Goal: Transaction & Acquisition: Purchase product/service

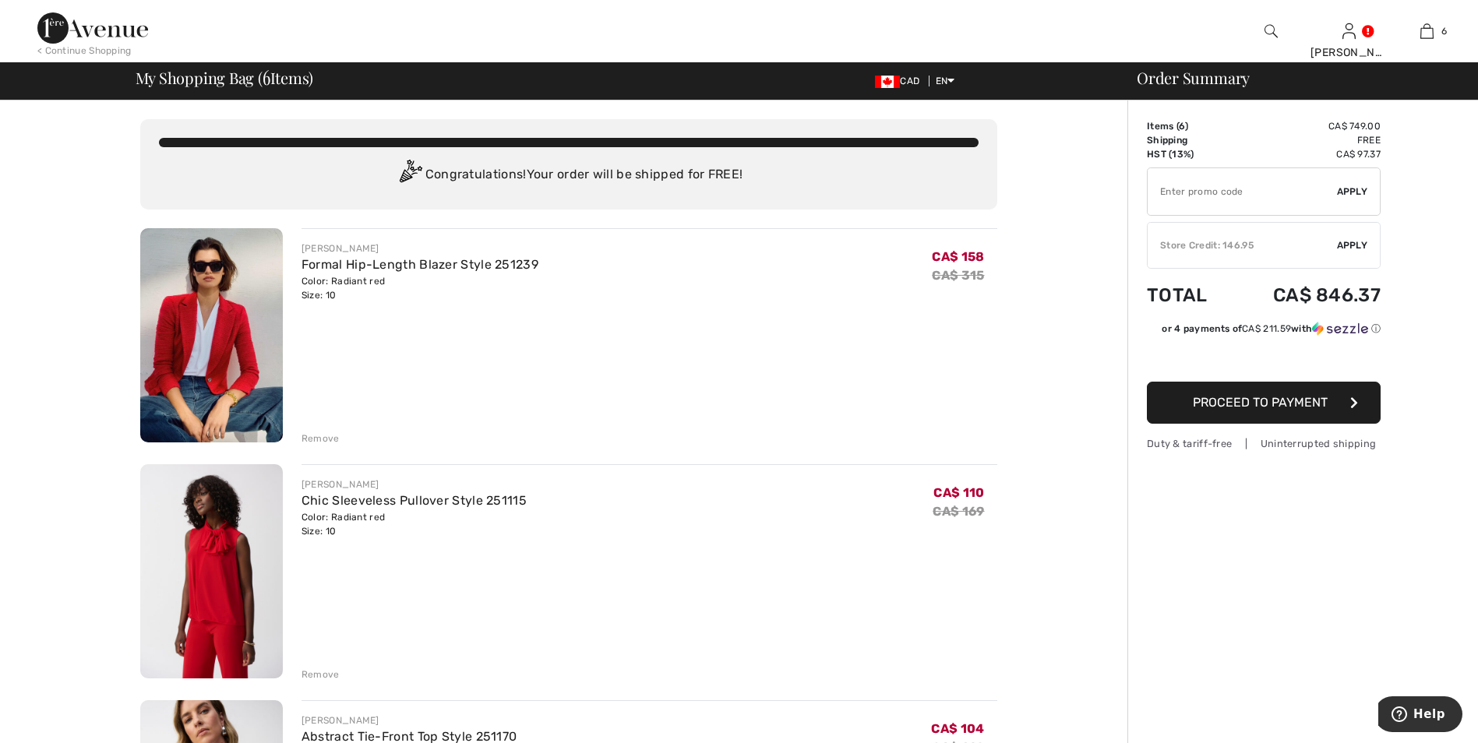
click at [235, 348] on img at bounding box center [211, 335] width 143 height 214
click at [236, 528] on img at bounding box center [211, 571] width 143 height 214
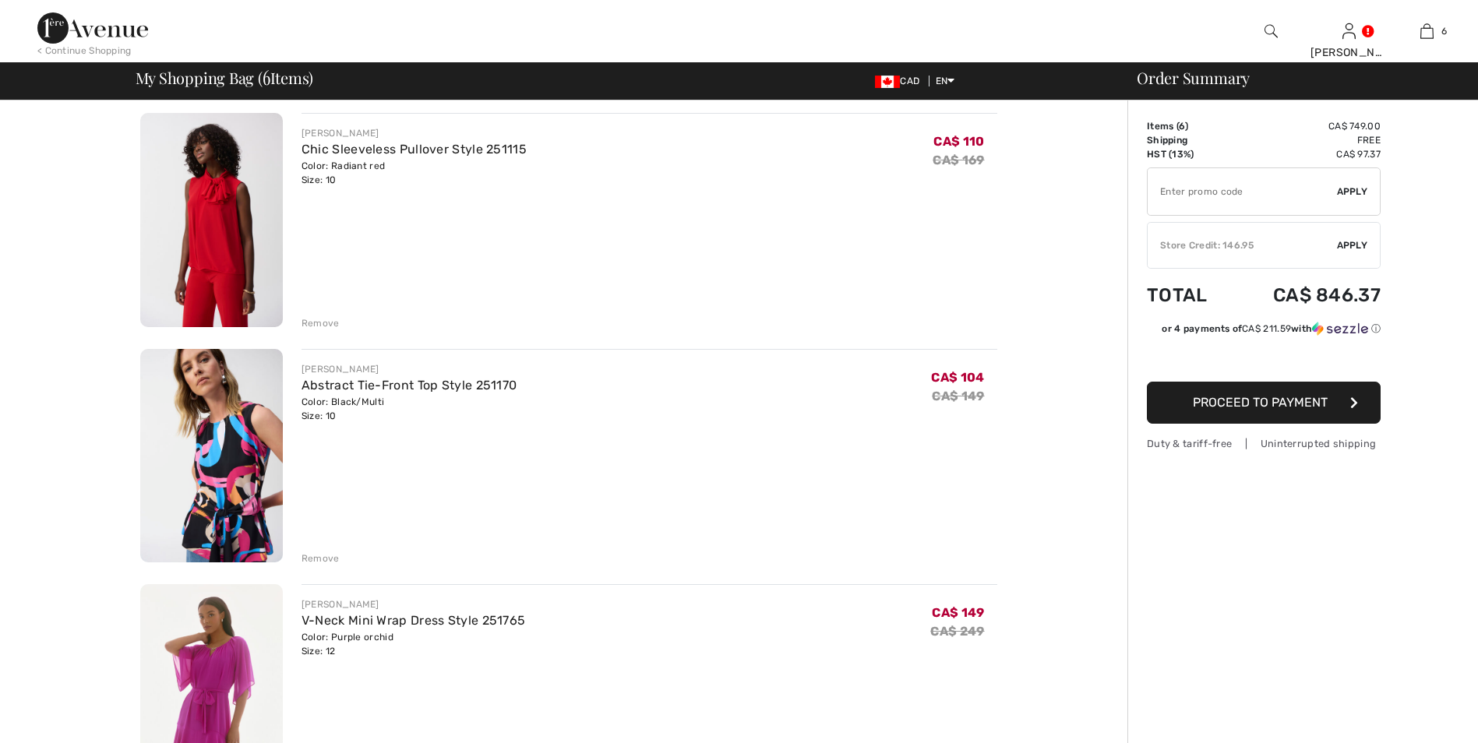
scroll to position [390, 0]
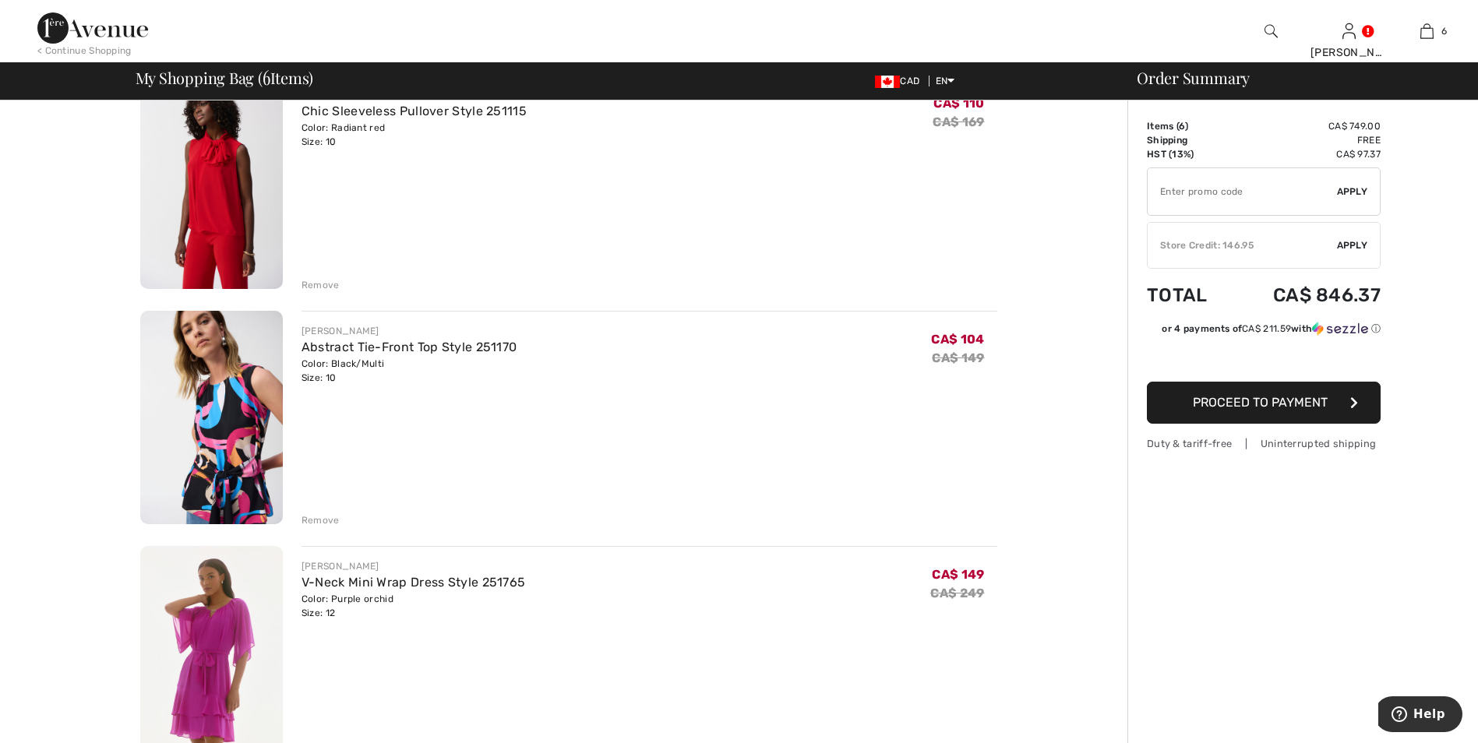
click at [222, 412] on img at bounding box center [211, 418] width 143 height 214
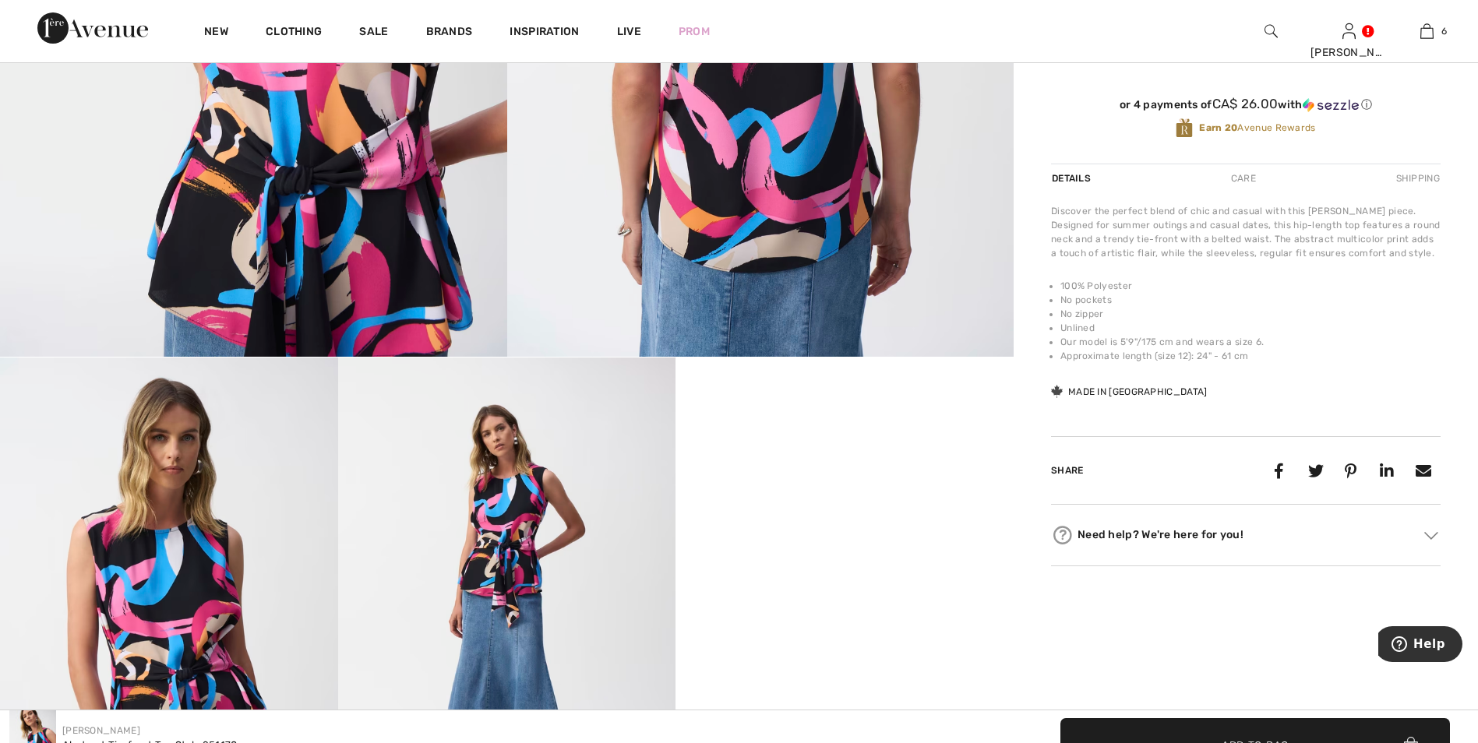
scroll to position [701, 0]
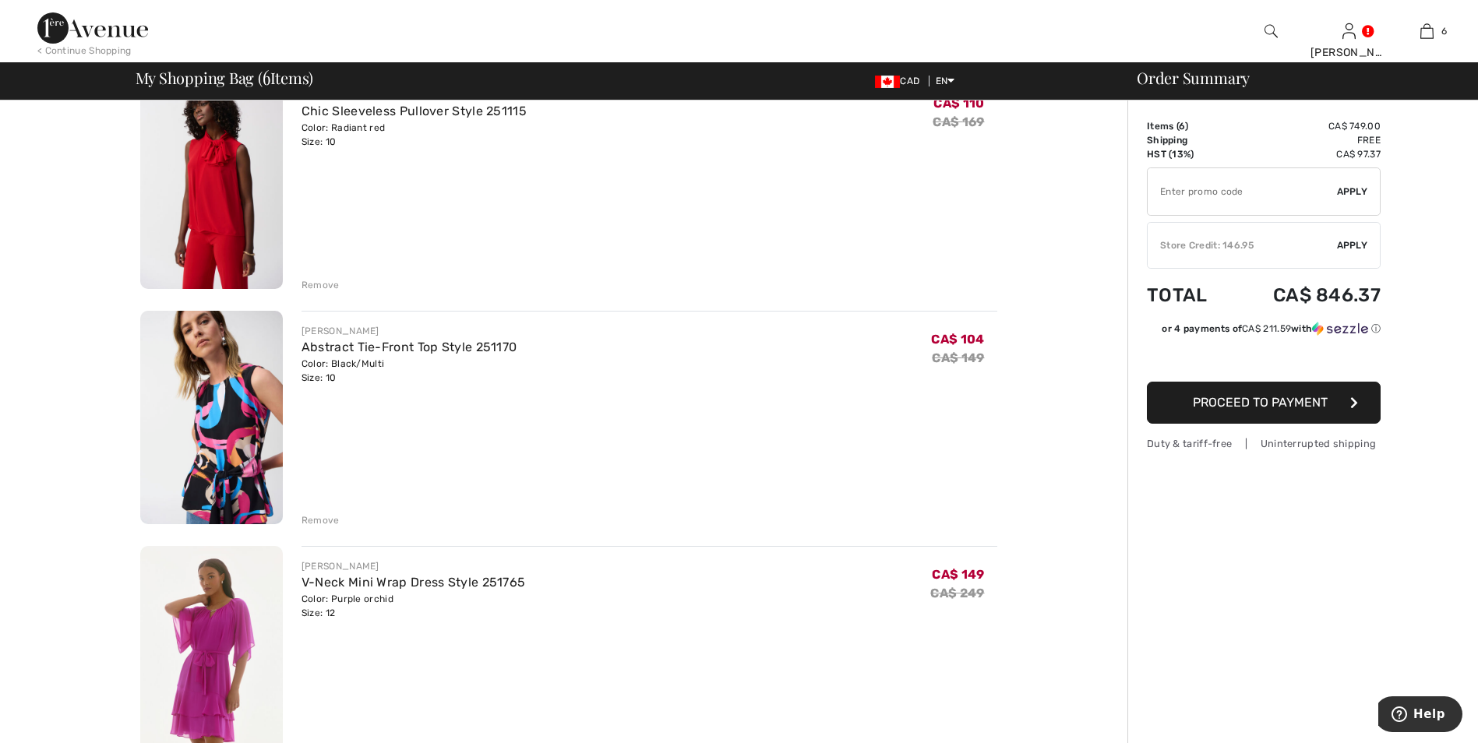
click at [214, 651] on img at bounding box center [211, 653] width 143 height 214
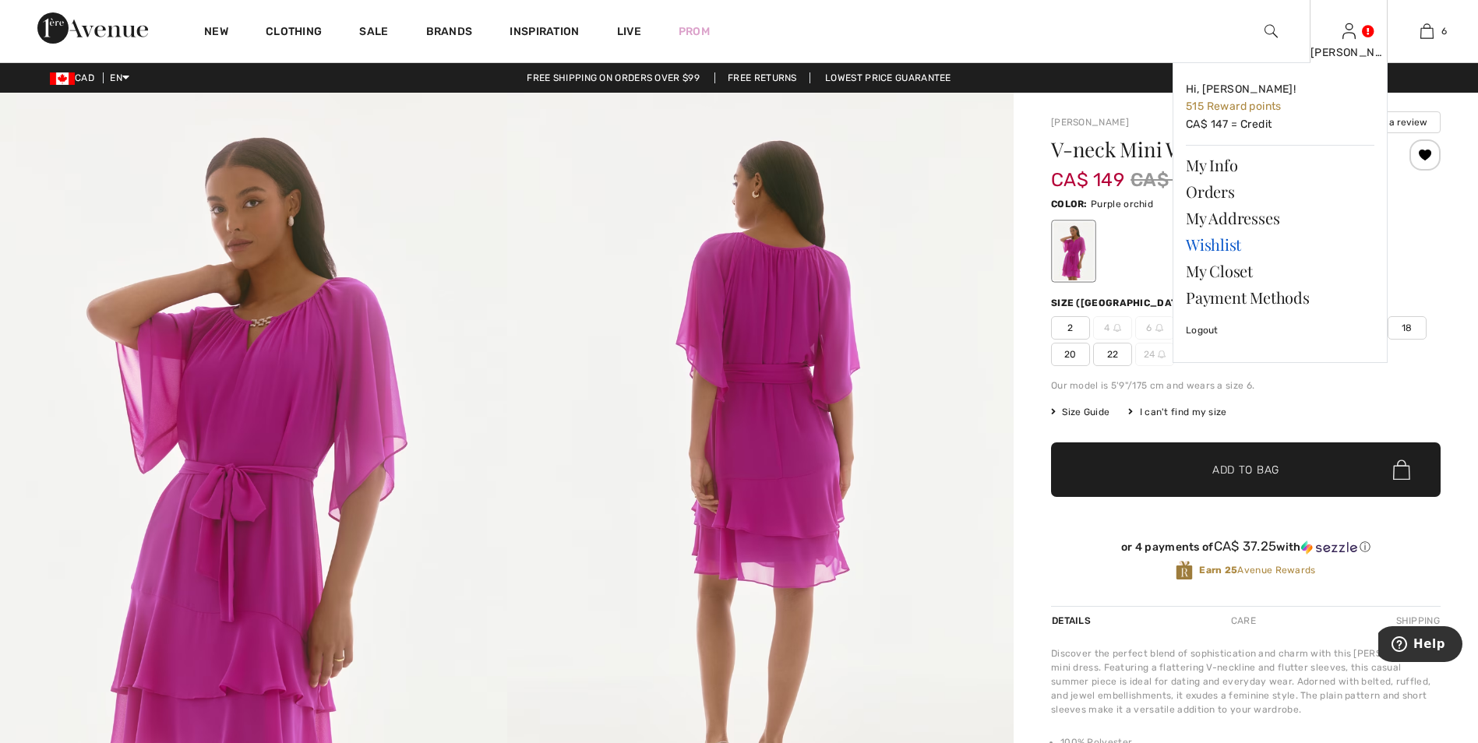
click at [1219, 249] on link "Wishlist" at bounding box center [1280, 244] width 189 height 26
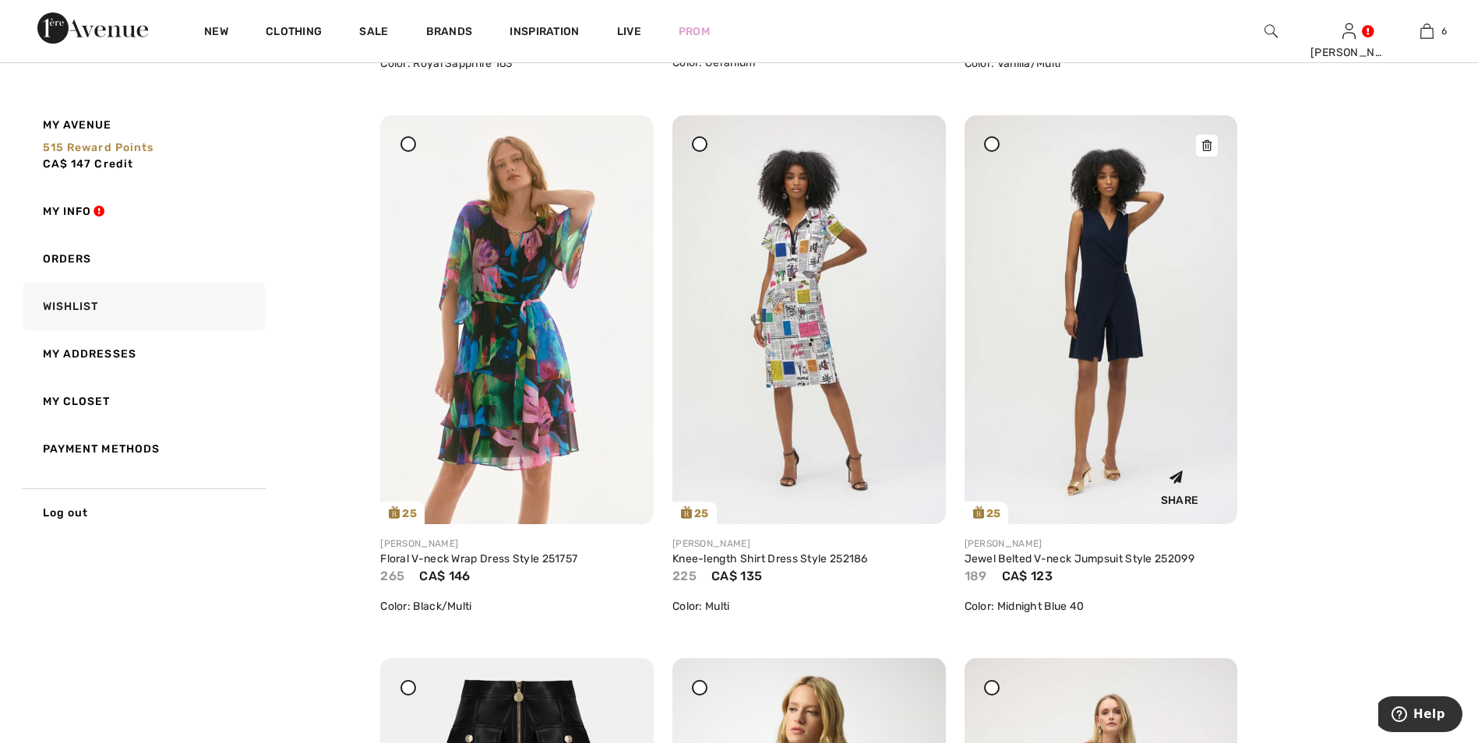
scroll to position [1247, 0]
click at [506, 376] on img at bounding box center [516, 319] width 273 height 409
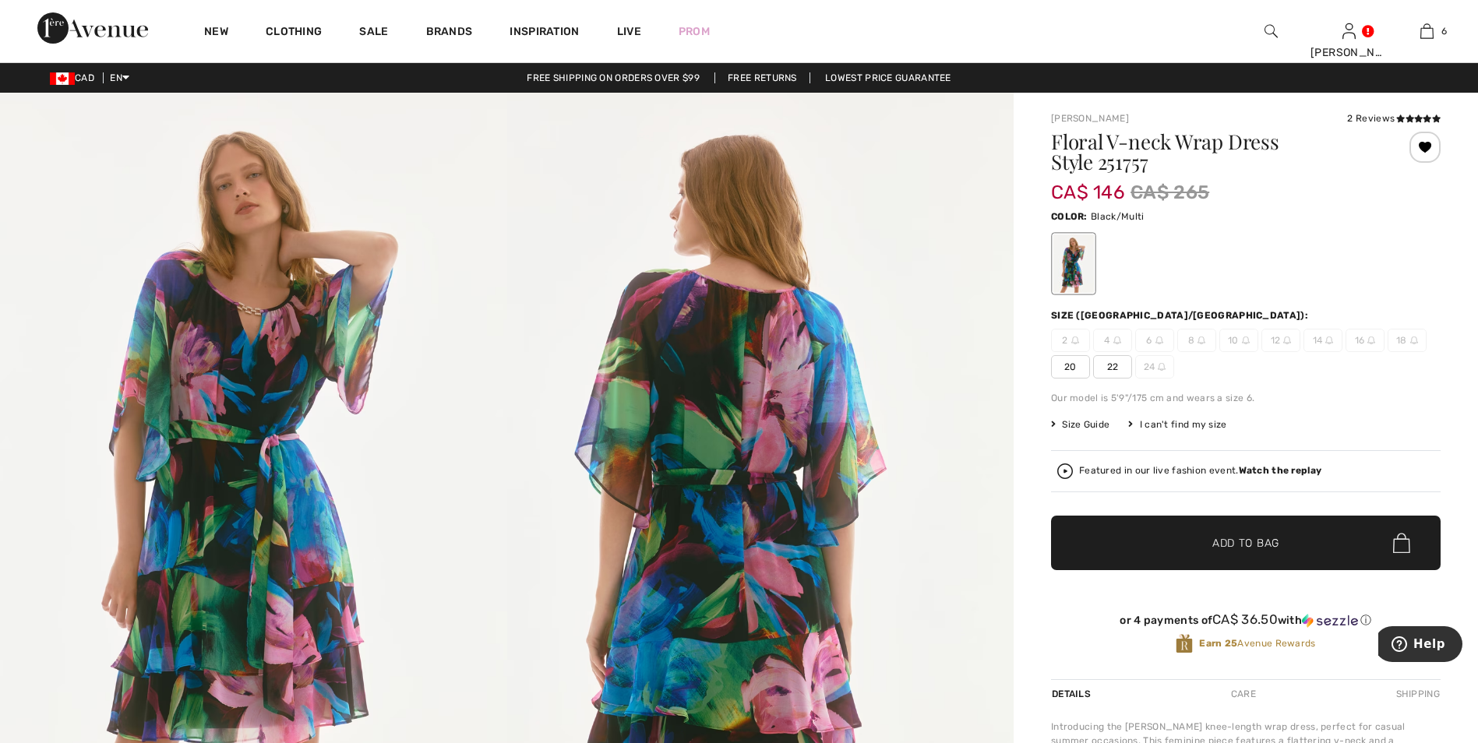
click at [1427, 143] on div at bounding box center [1424, 147] width 31 height 31
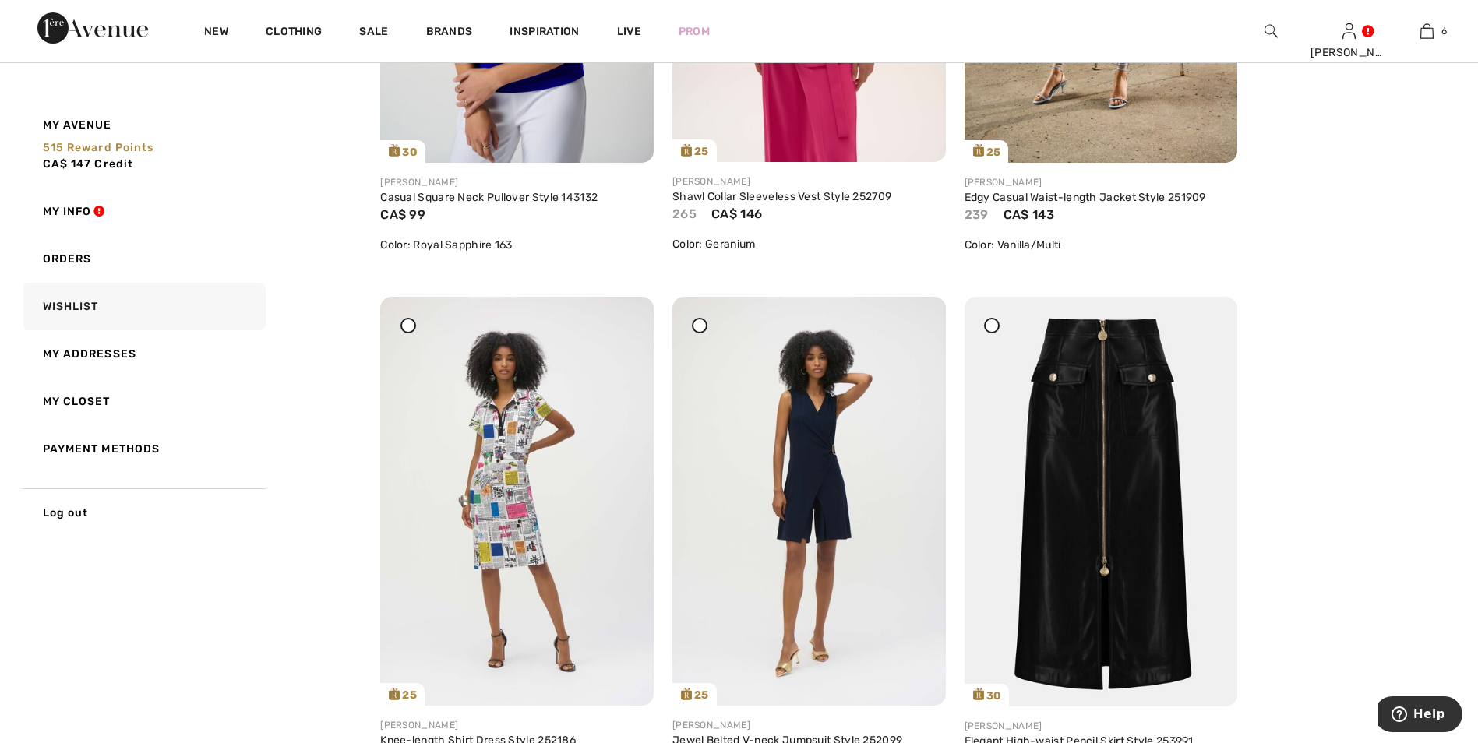
scroll to position [1091, 0]
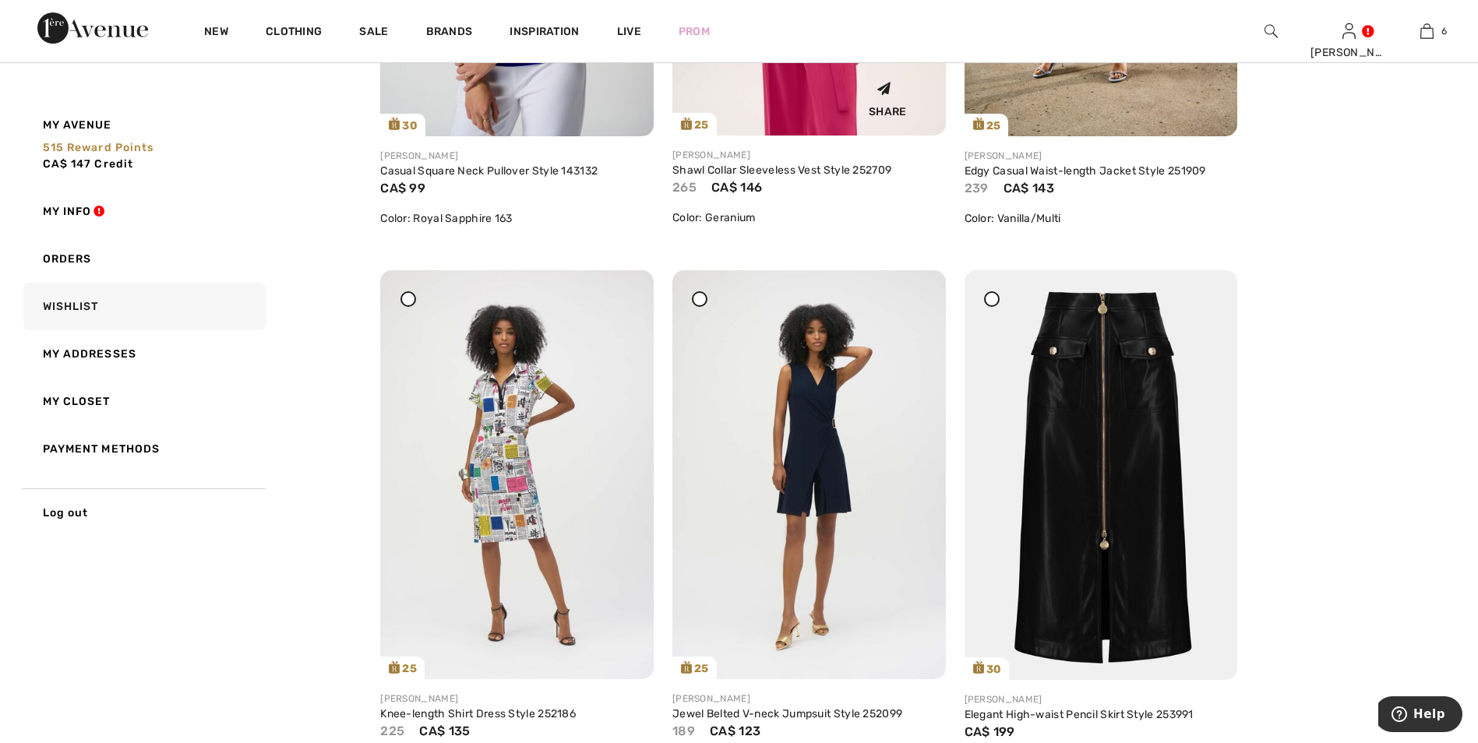
drag, startPoint x: 626, startPoint y: 299, endPoint x: 809, endPoint y: 69, distance: 294.0
click at [626, 287] on icon at bounding box center [623, 281] width 9 height 11
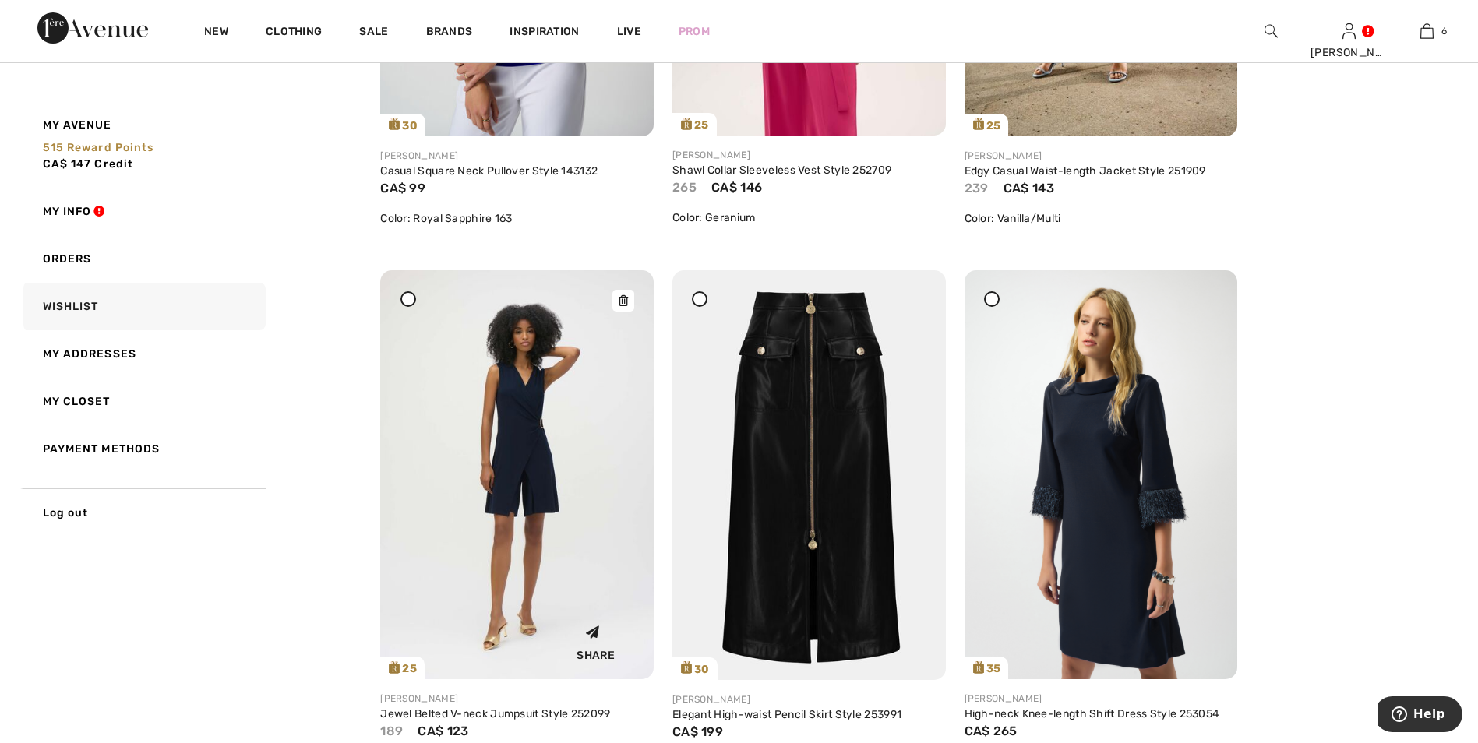
click at [624, 303] on icon at bounding box center [623, 300] width 9 height 11
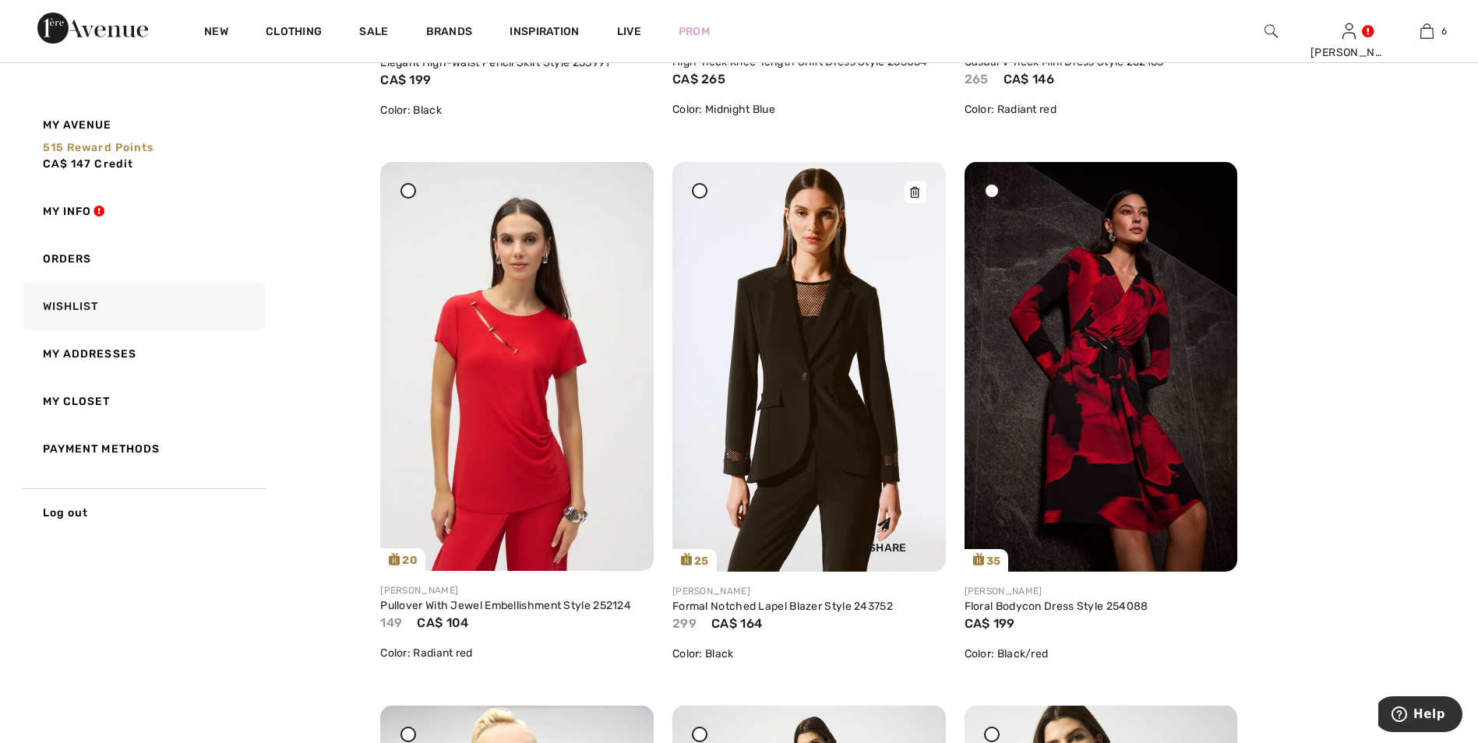
scroll to position [1792, 0]
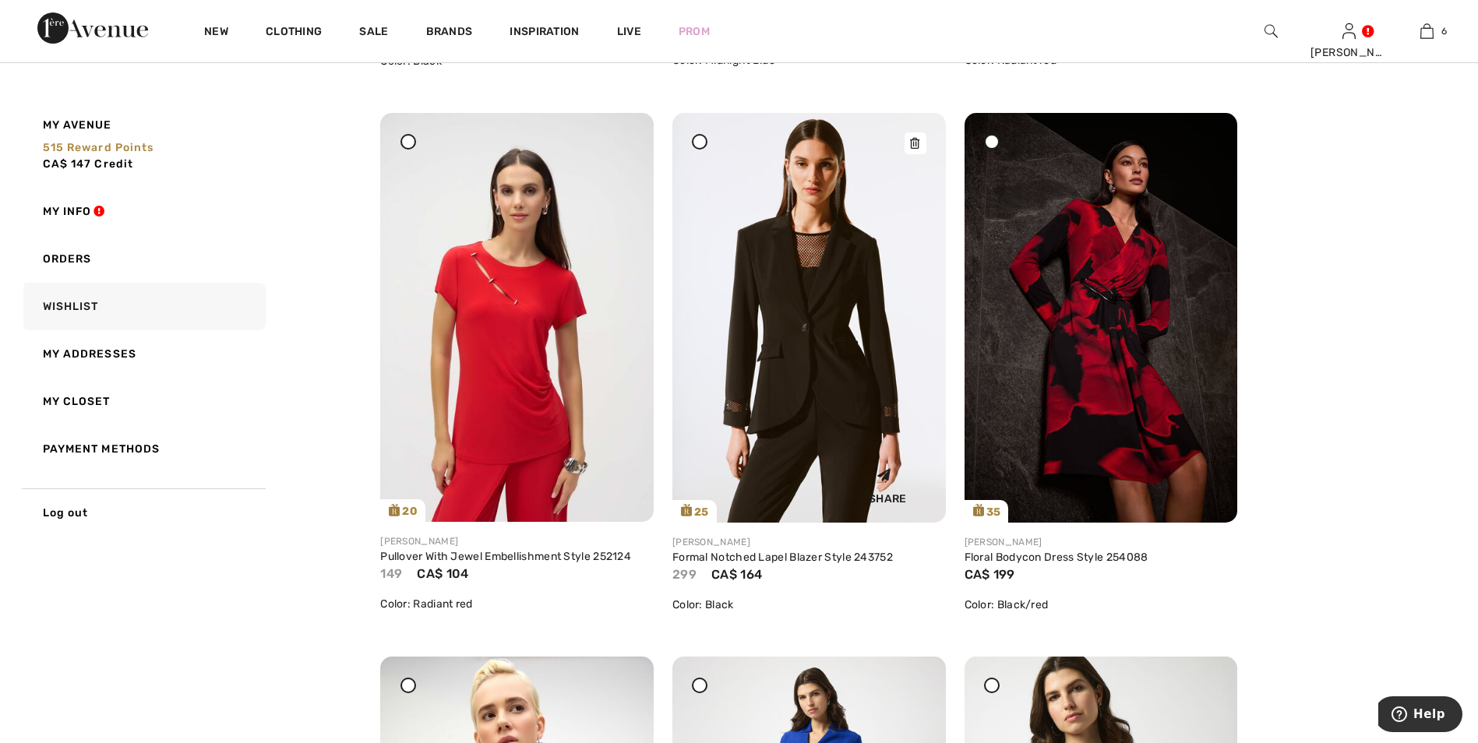
click at [838, 358] on img at bounding box center [808, 318] width 273 height 410
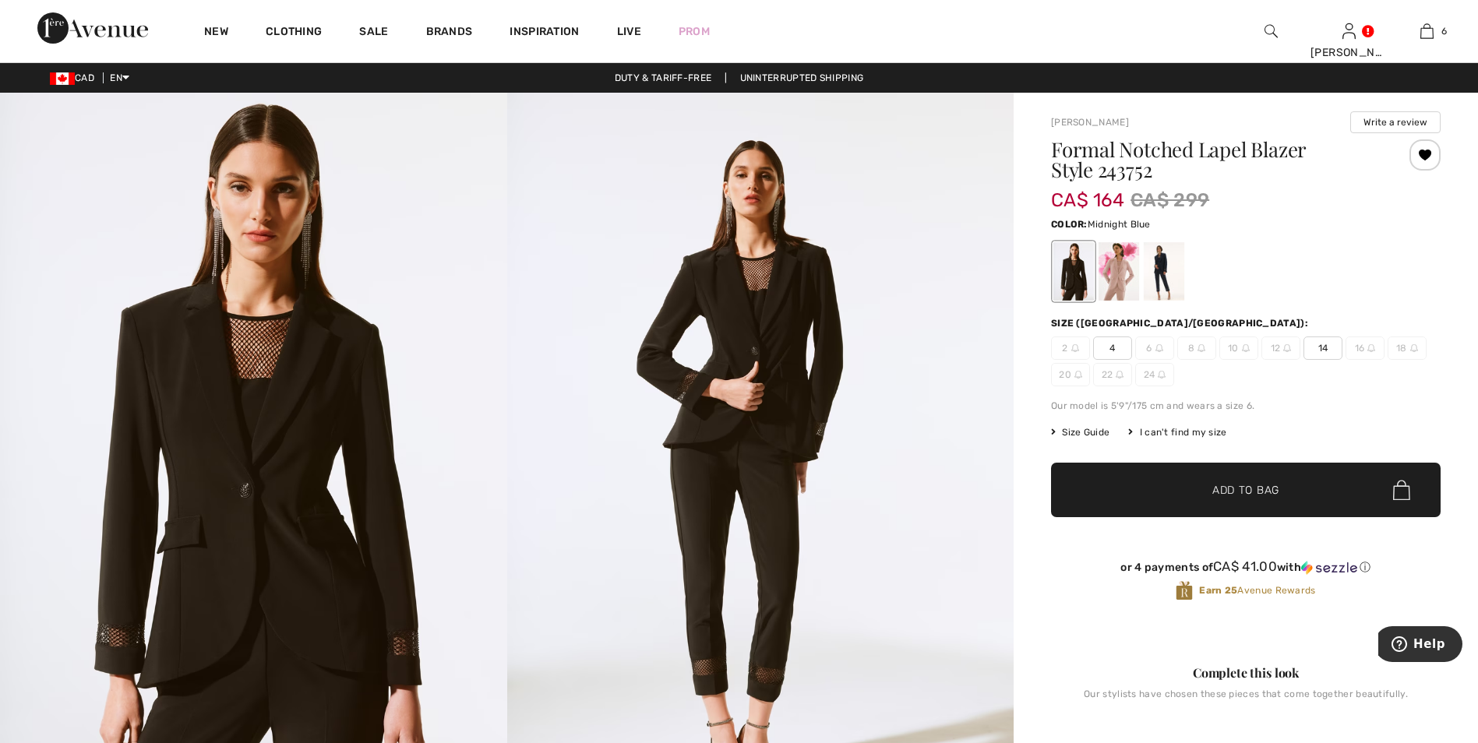
click at [1162, 278] on div at bounding box center [1164, 271] width 41 height 58
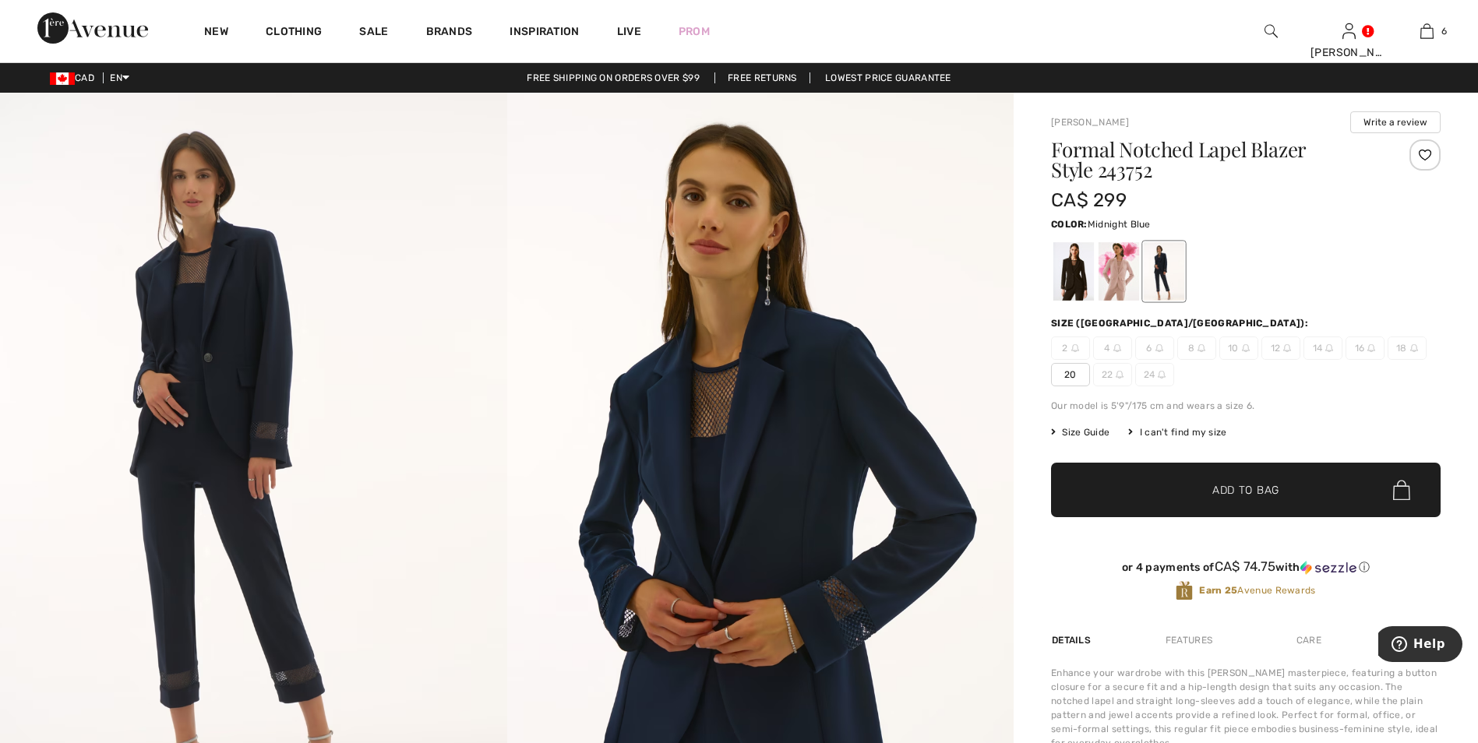
click at [1428, 152] on div at bounding box center [1424, 154] width 31 height 31
click at [1423, 153] on div at bounding box center [1424, 154] width 31 height 31
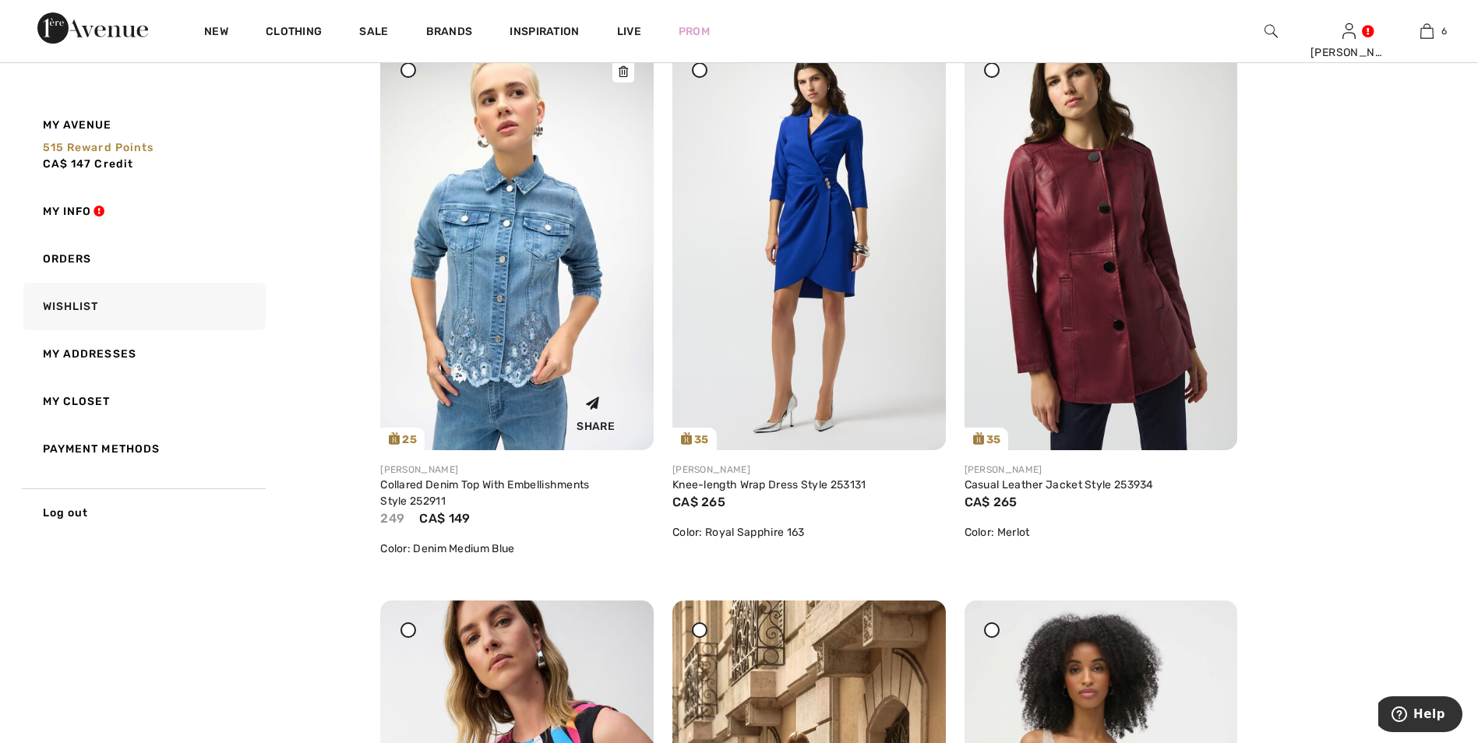
scroll to position [2415, 0]
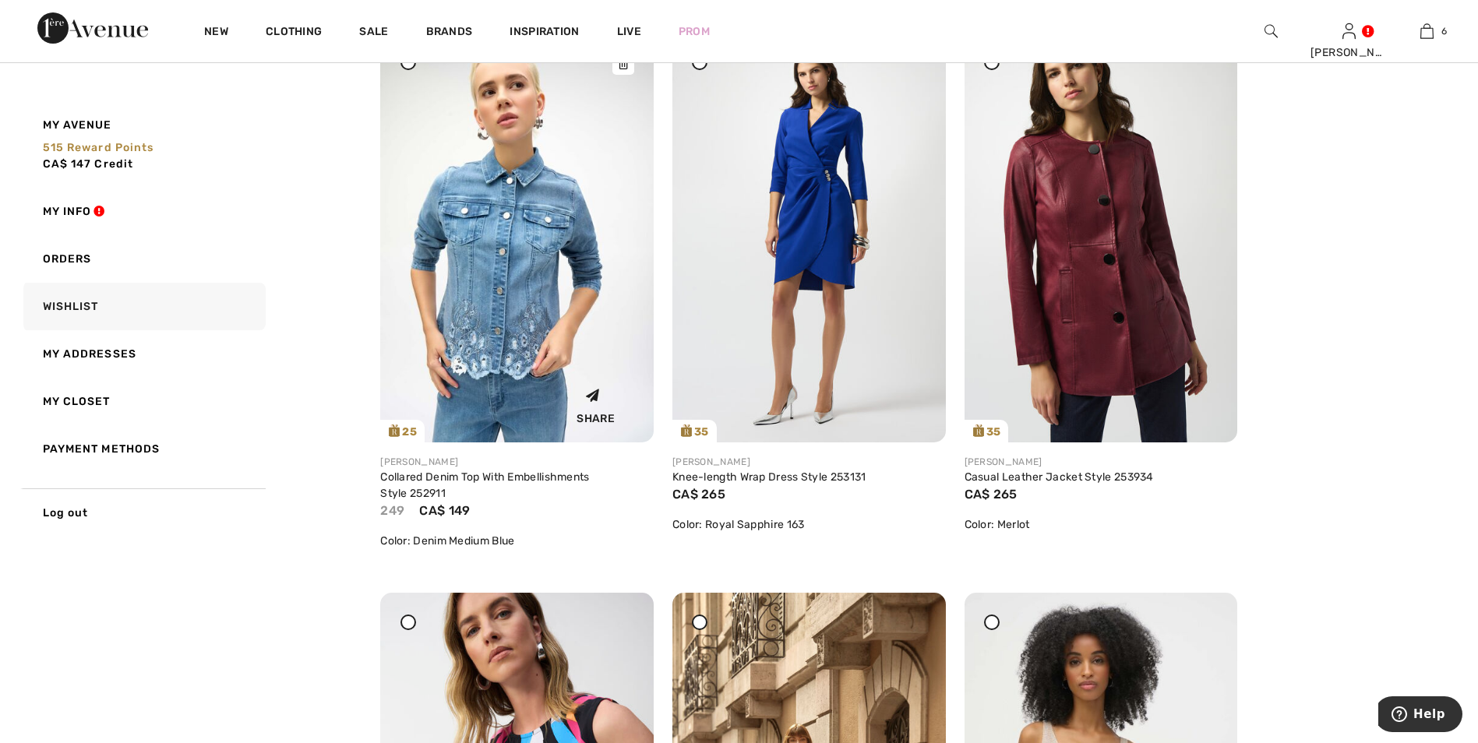
click at [481, 244] on img at bounding box center [516, 238] width 273 height 409
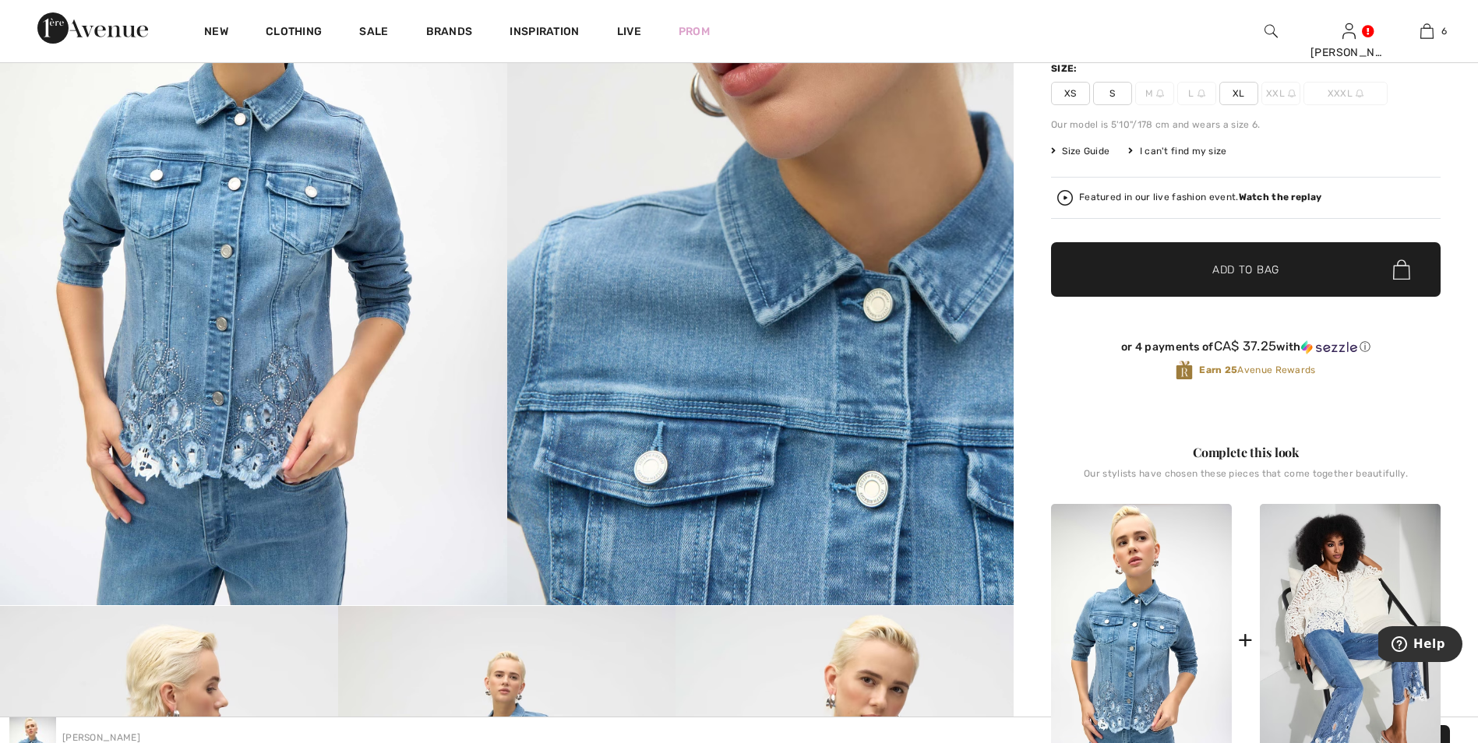
scroll to position [234, 0]
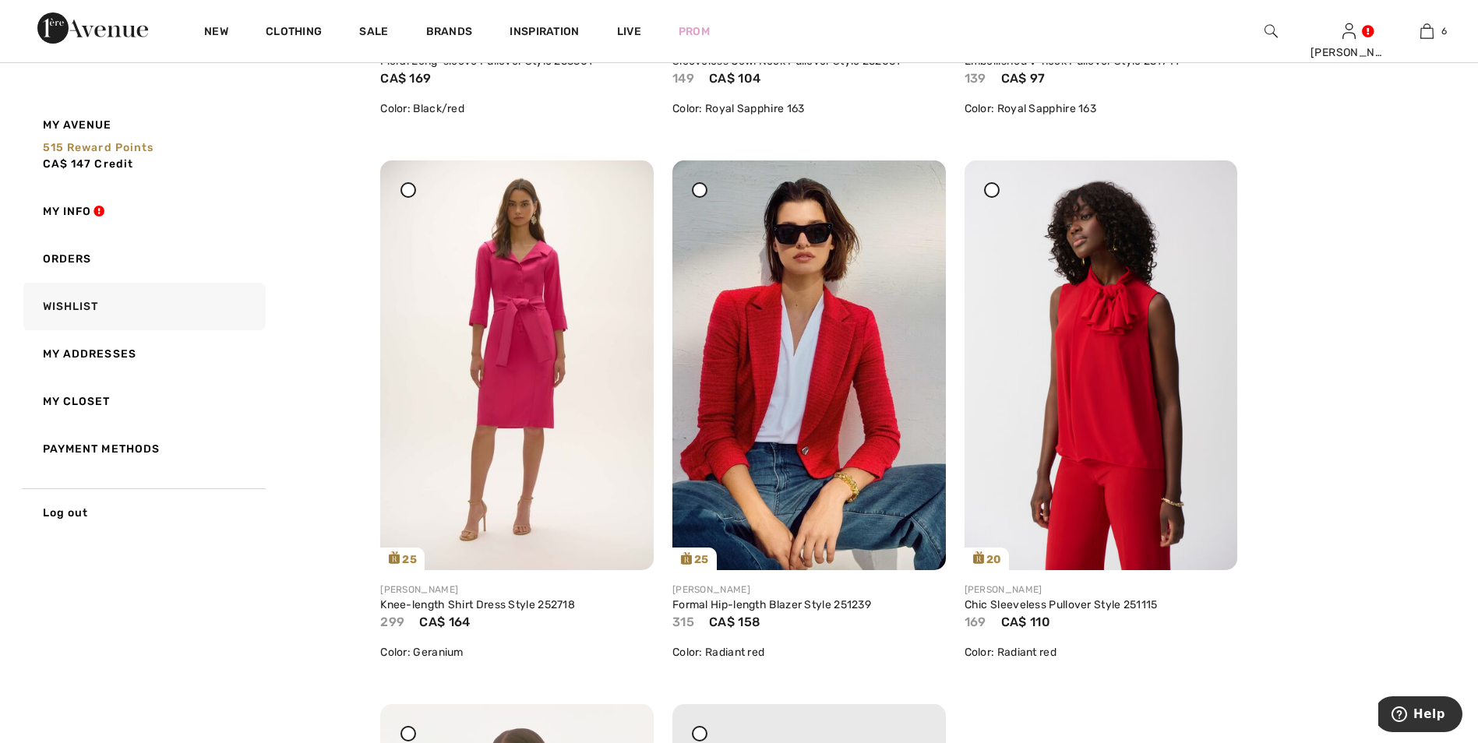
scroll to position [3973, 0]
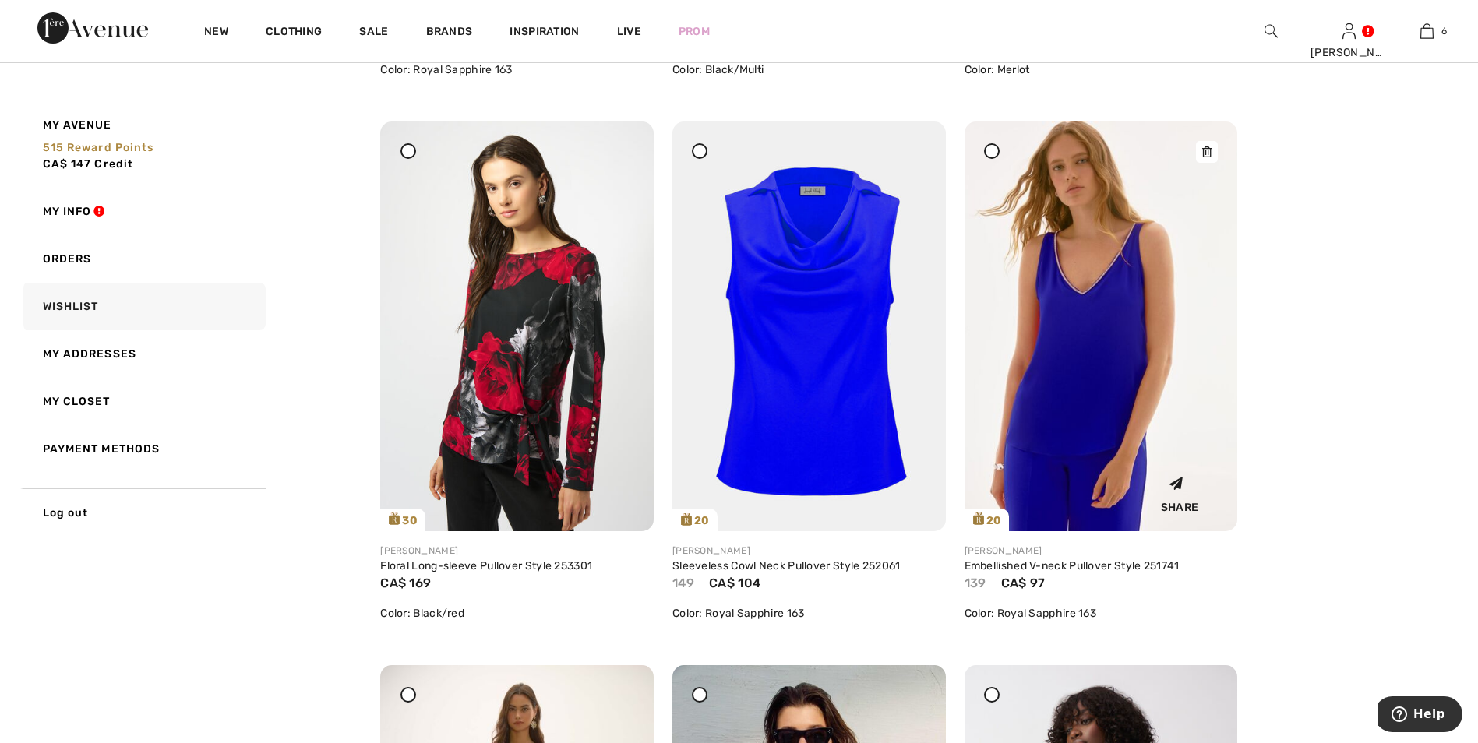
click at [1109, 407] on img at bounding box center [1101, 326] width 273 height 409
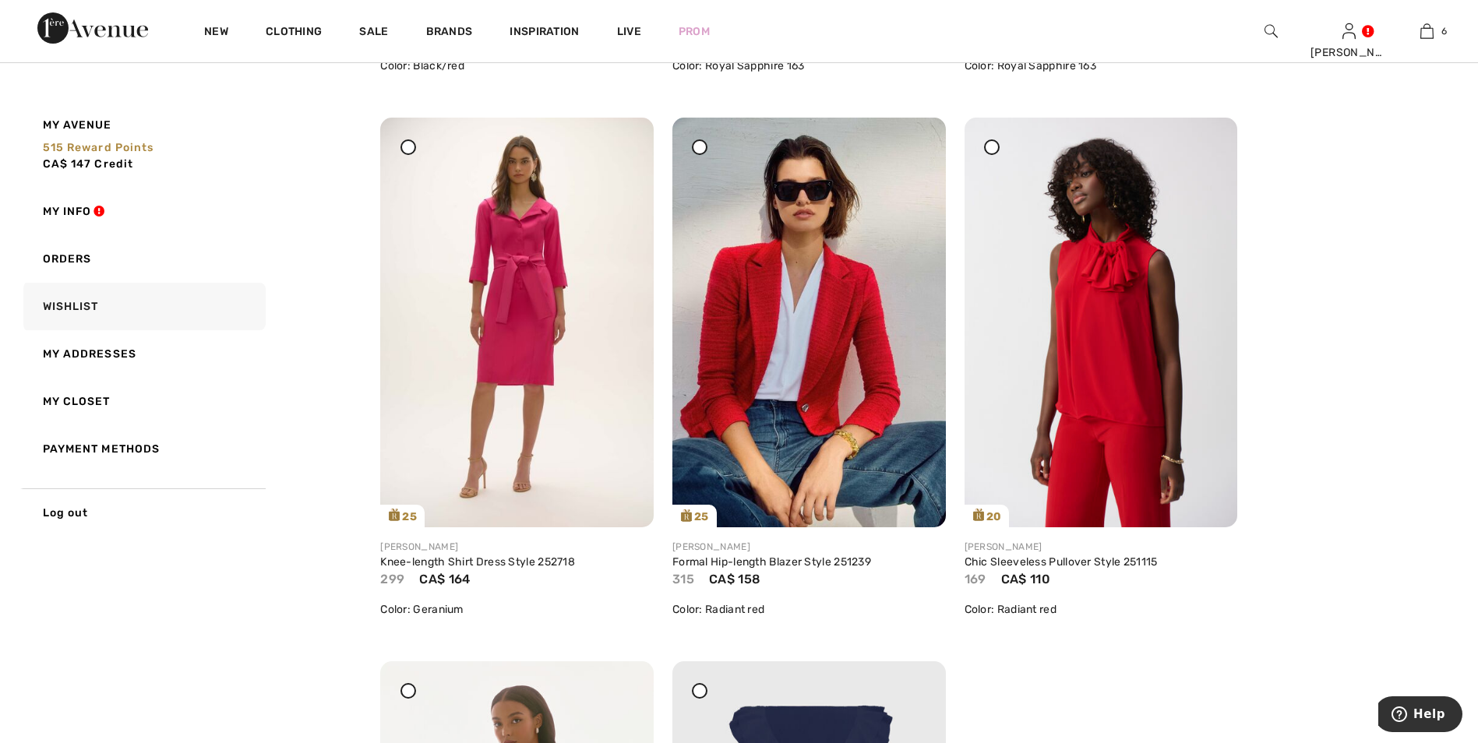
scroll to position [4597, 0]
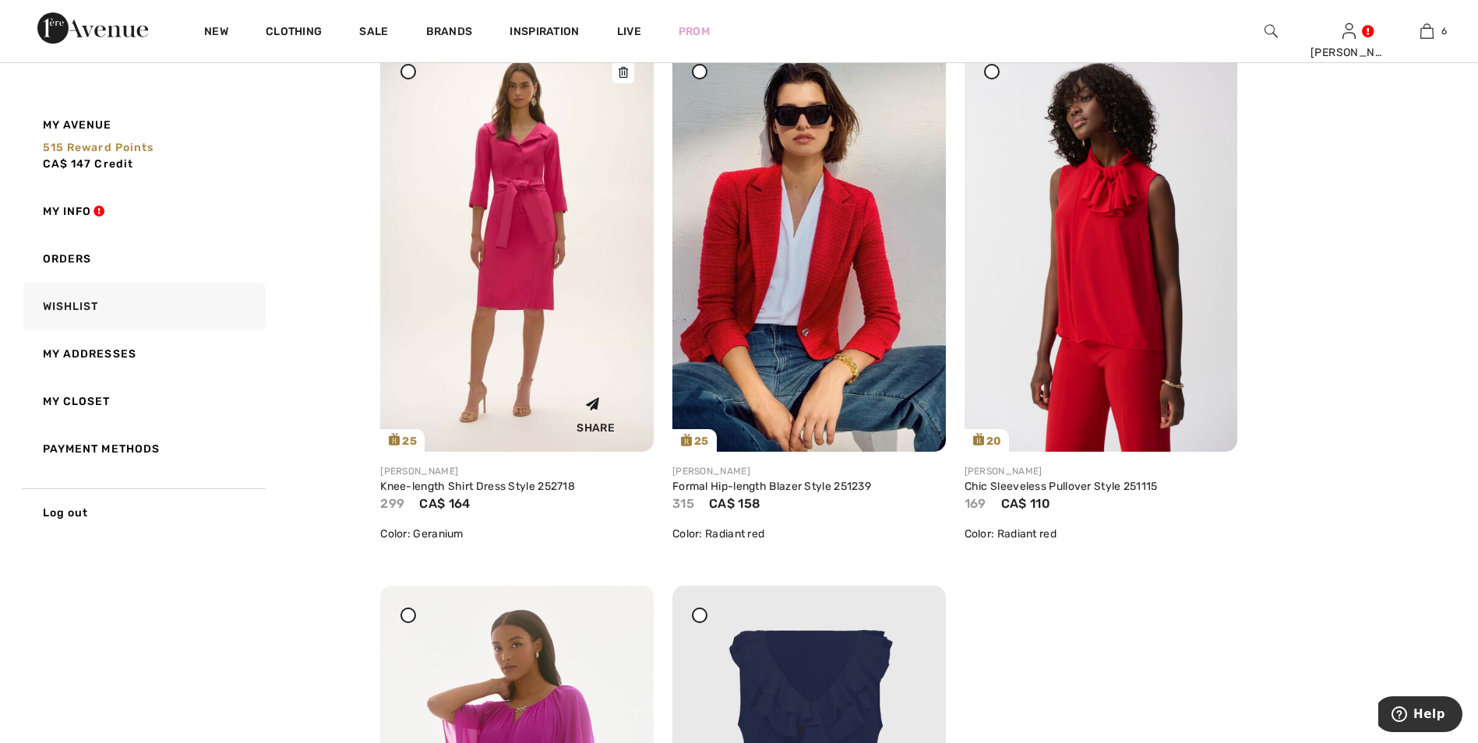
click at [622, 72] on icon at bounding box center [623, 72] width 9 height 11
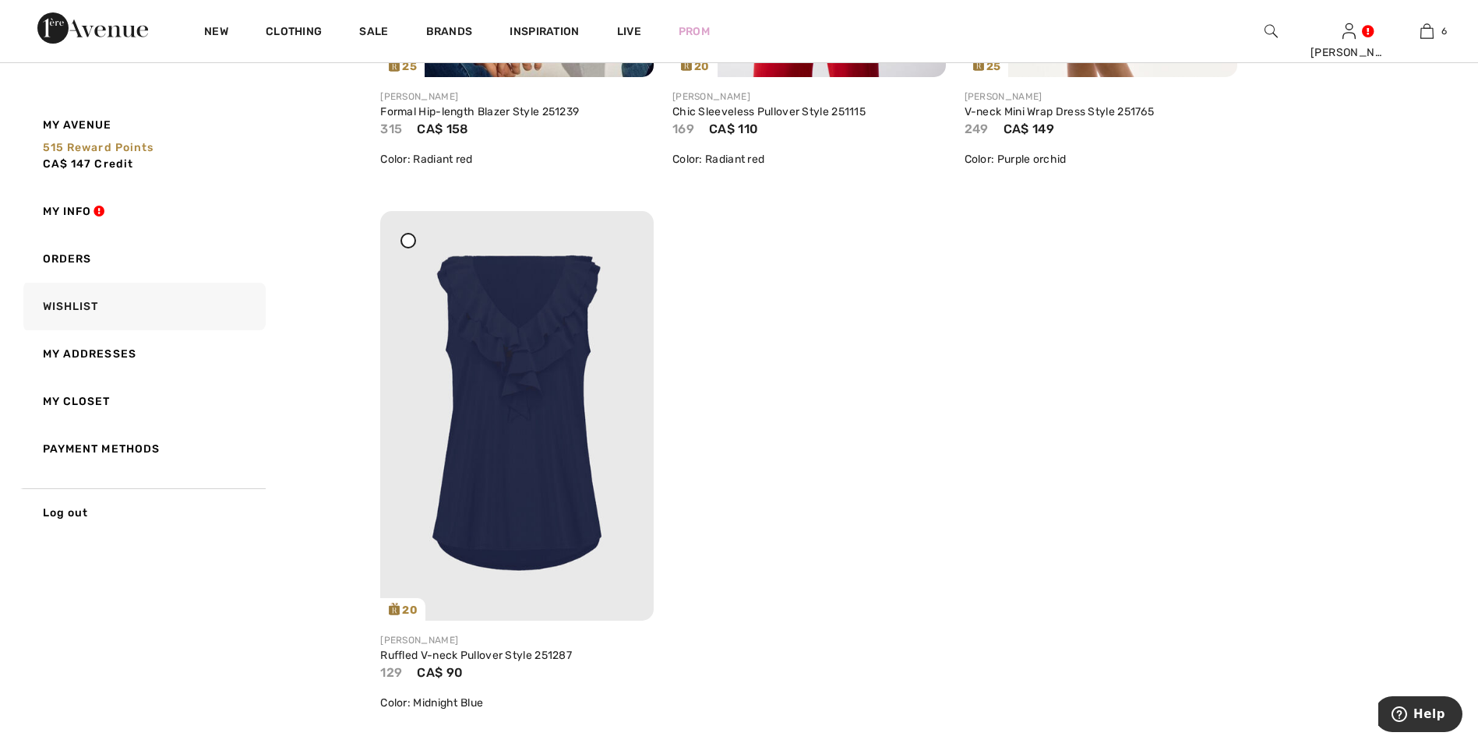
scroll to position [5064, 0]
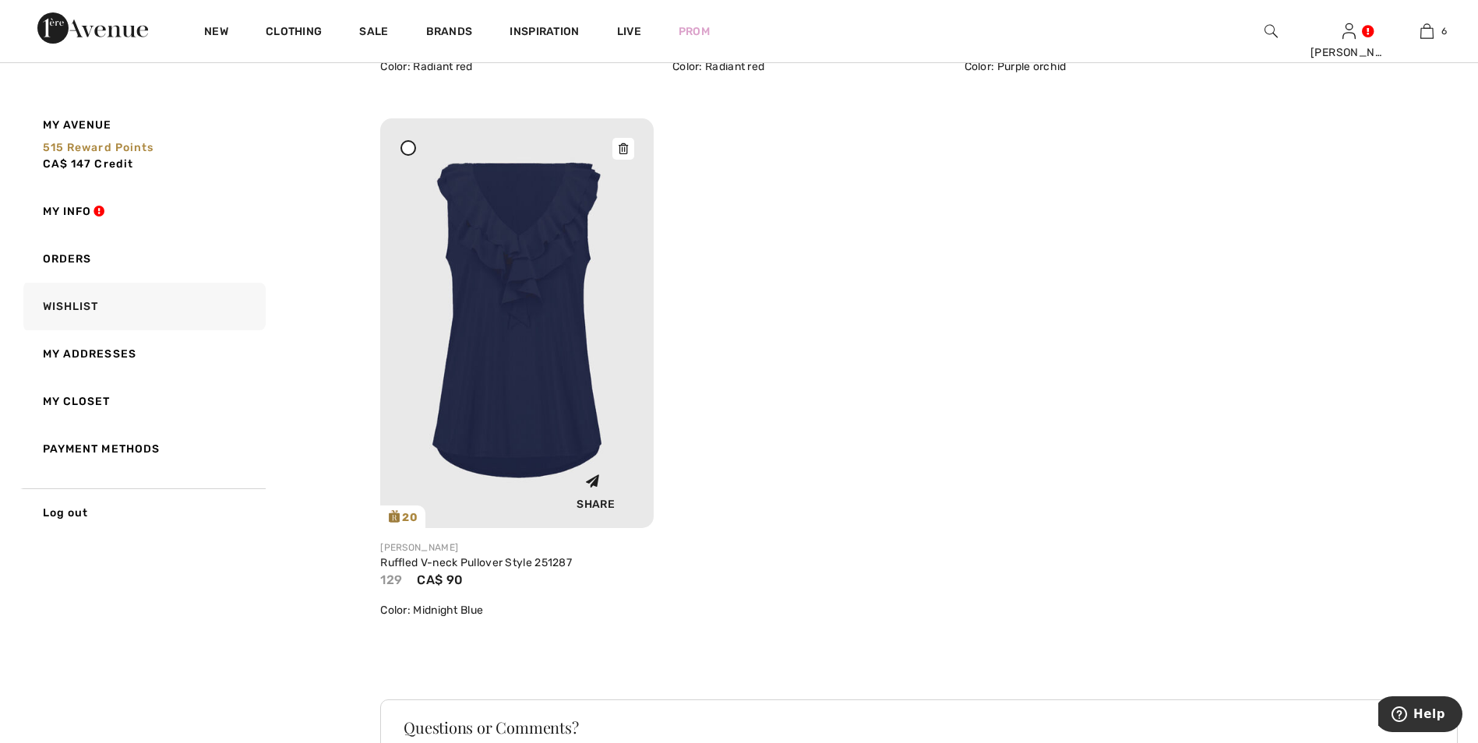
click at [564, 307] on img at bounding box center [516, 323] width 273 height 410
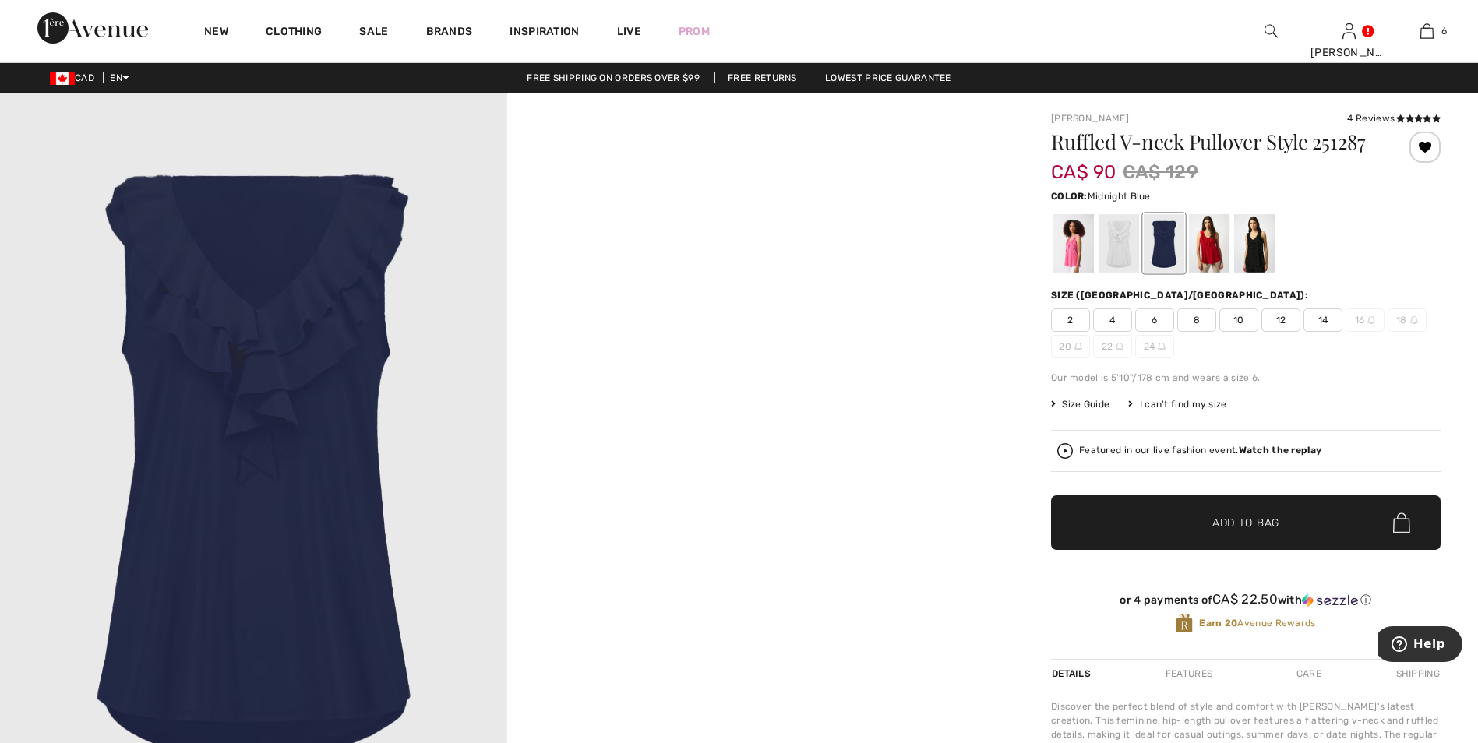
click at [1169, 246] on div at bounding box center [1164, 243] width 41 height 58
click at [1238, 322] on span "10" at bounding box center [1238, 320] width 39 height 23
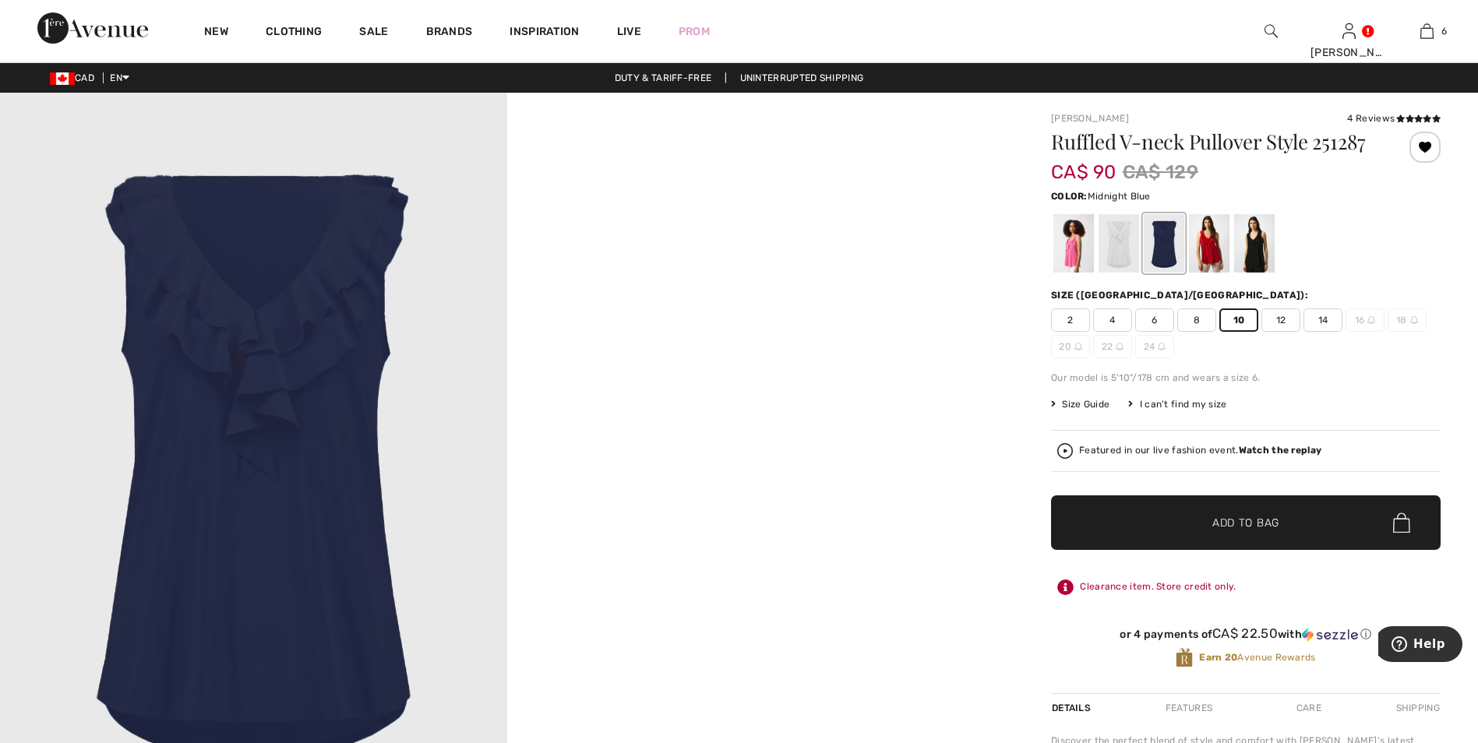
click at [1277, 540] on span "✔ Added to Bag Add to Bag" at bounding box center [1246, 523] width 390 height 55
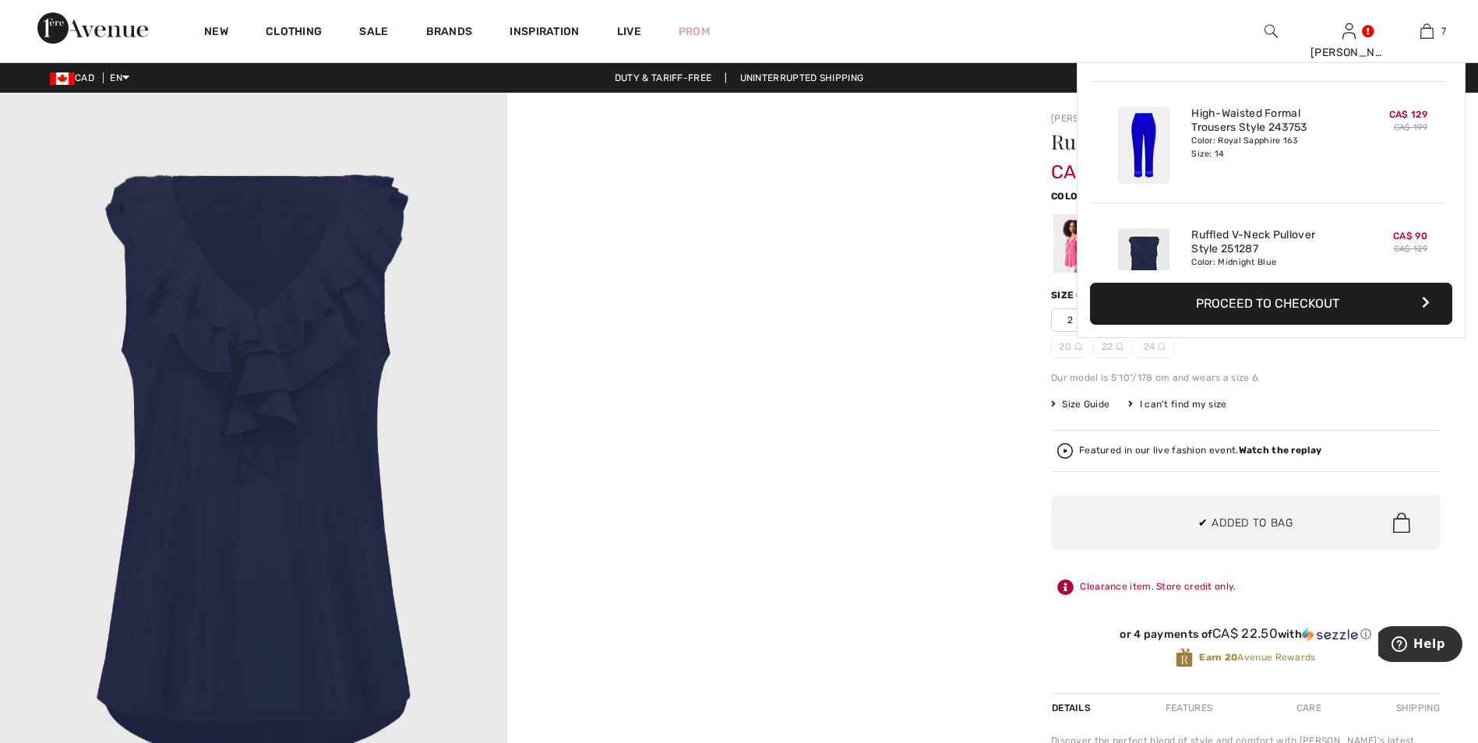
scroll to position [656, 0]
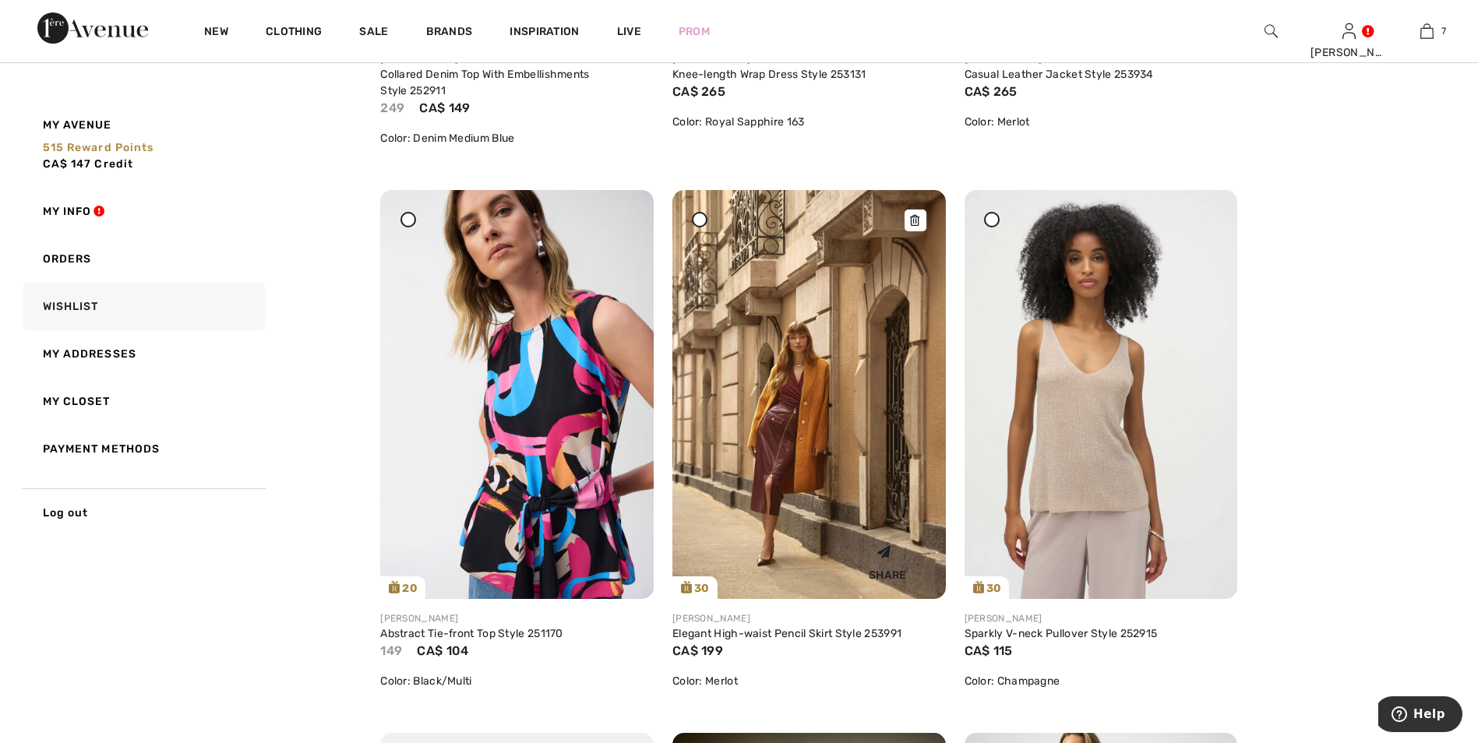
scroll to position [2883, 0]
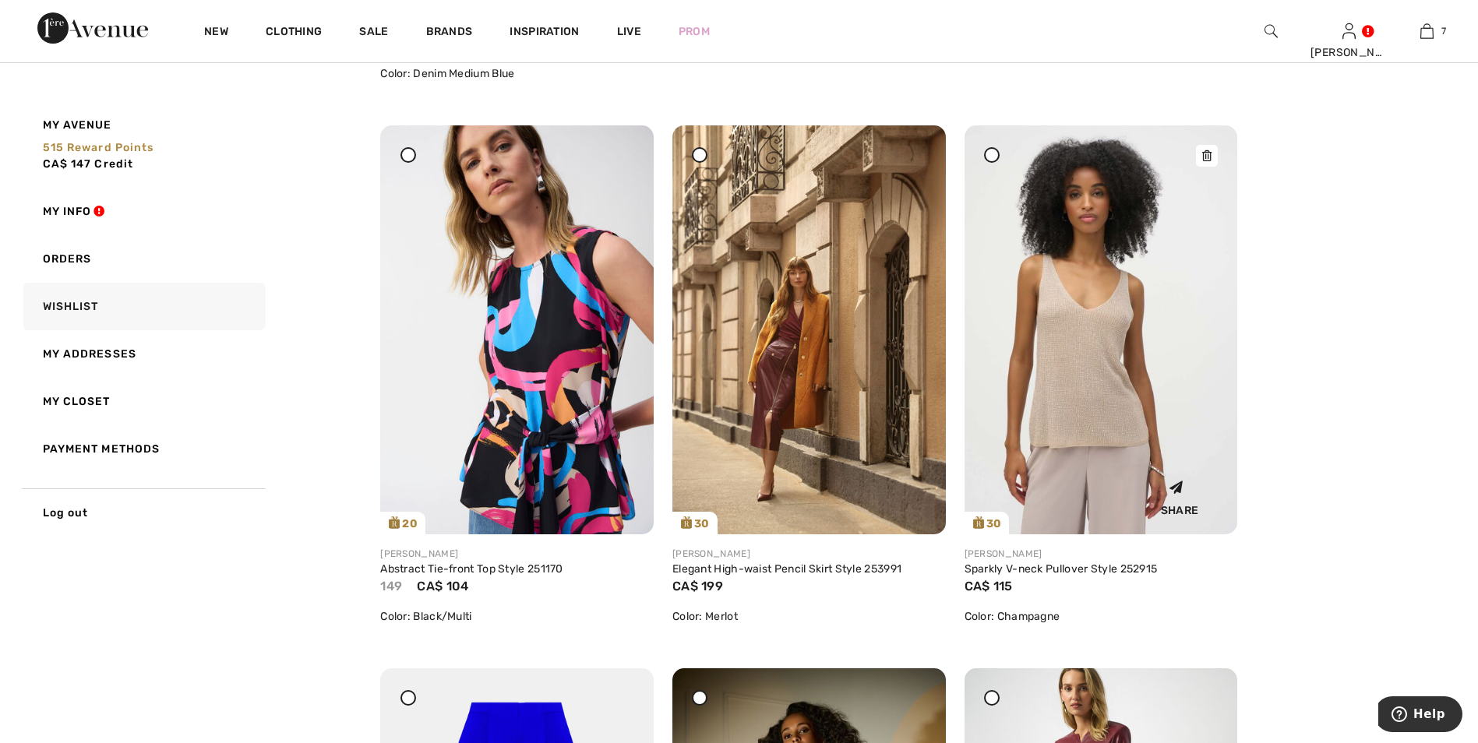
click at [1087, 355] on img at bounding box center [1101, 329] width 273 height 409
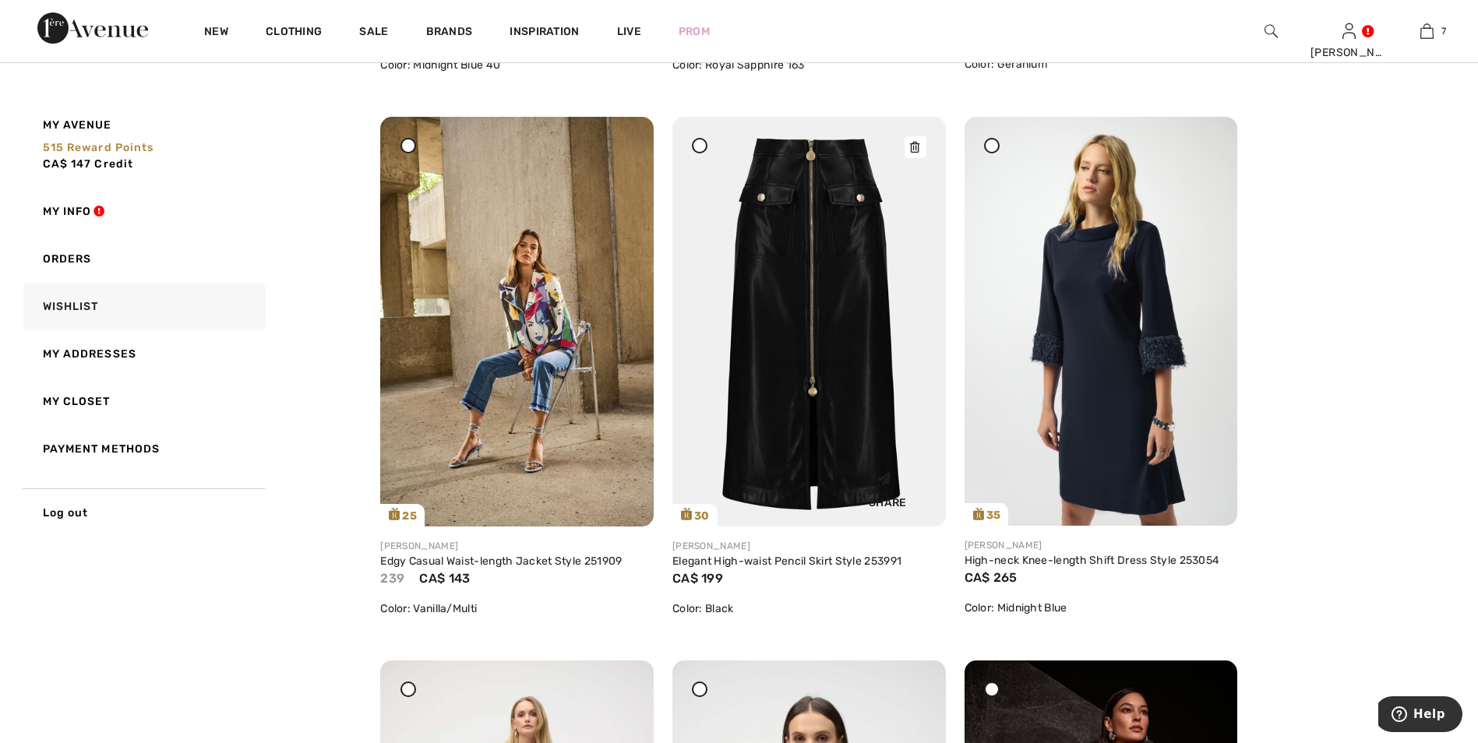
scroll to position [1247, 0]
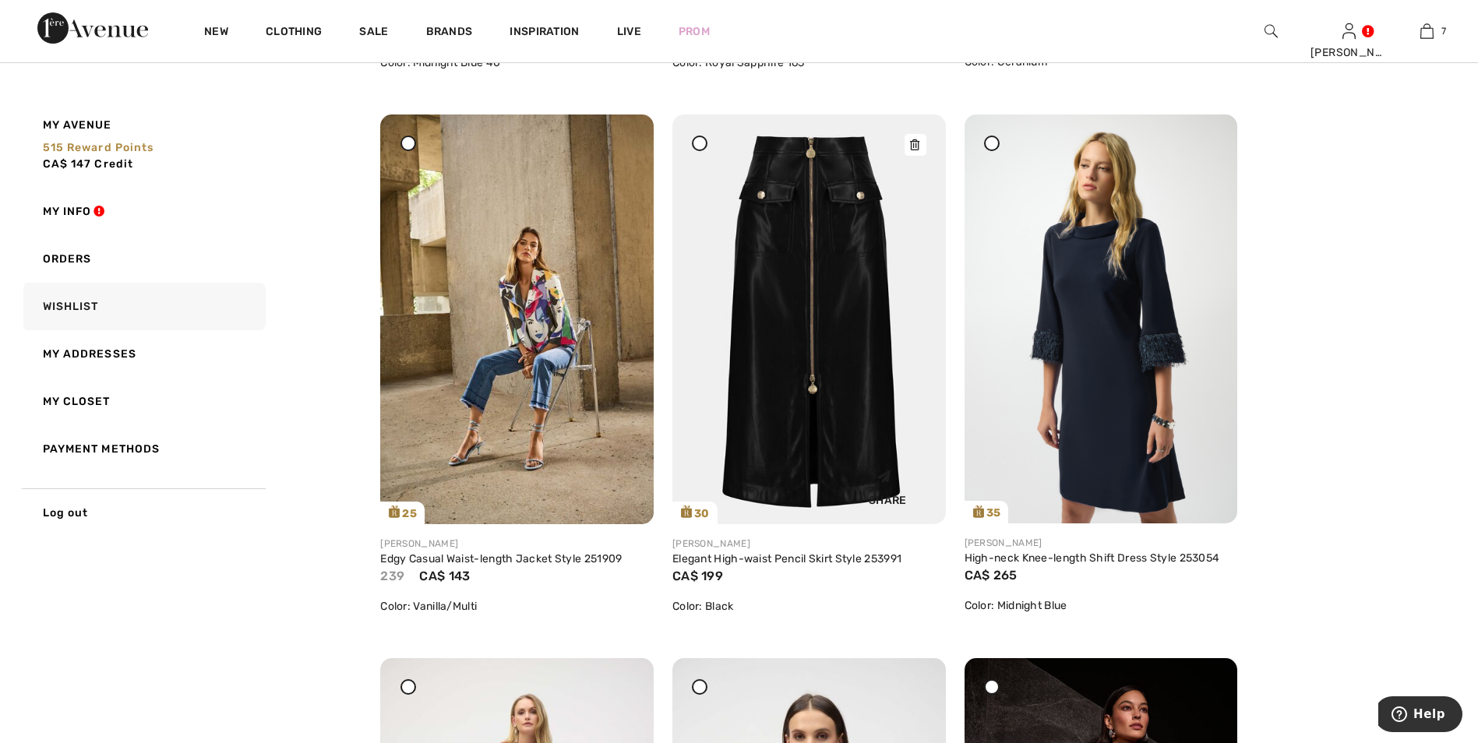
click at [862, 193] on img at bounding box center [808, 320] width 273 height 410
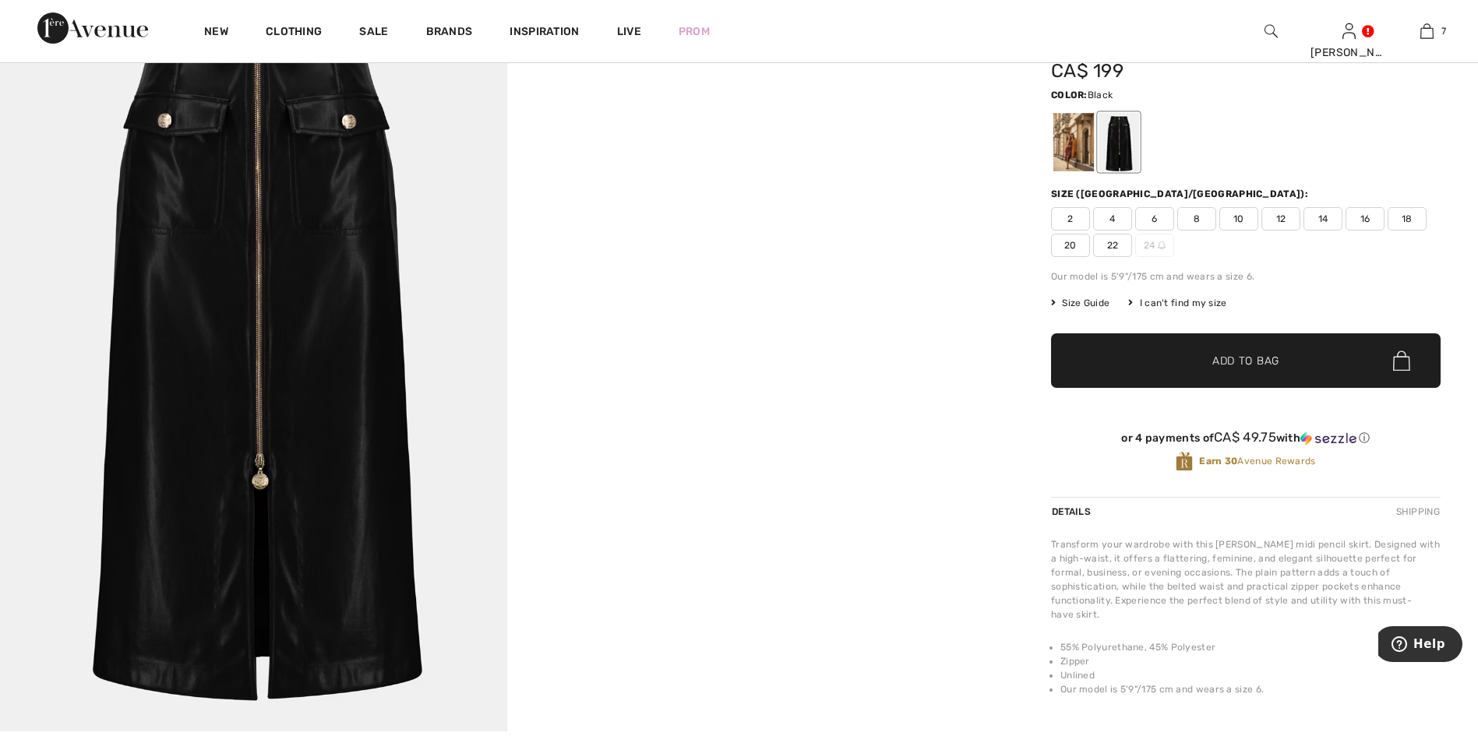
scroll to position [156, 0]
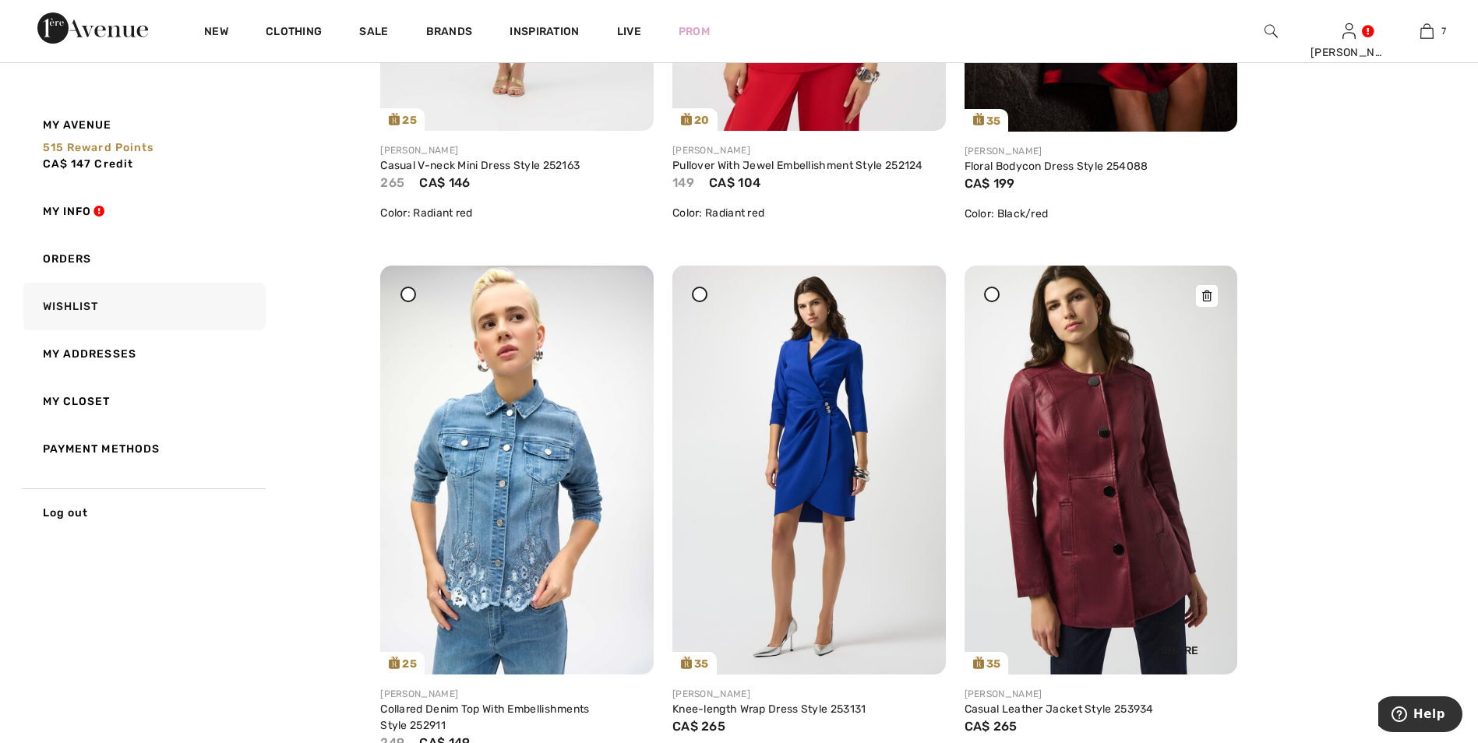
scroll to position [2182, 0]
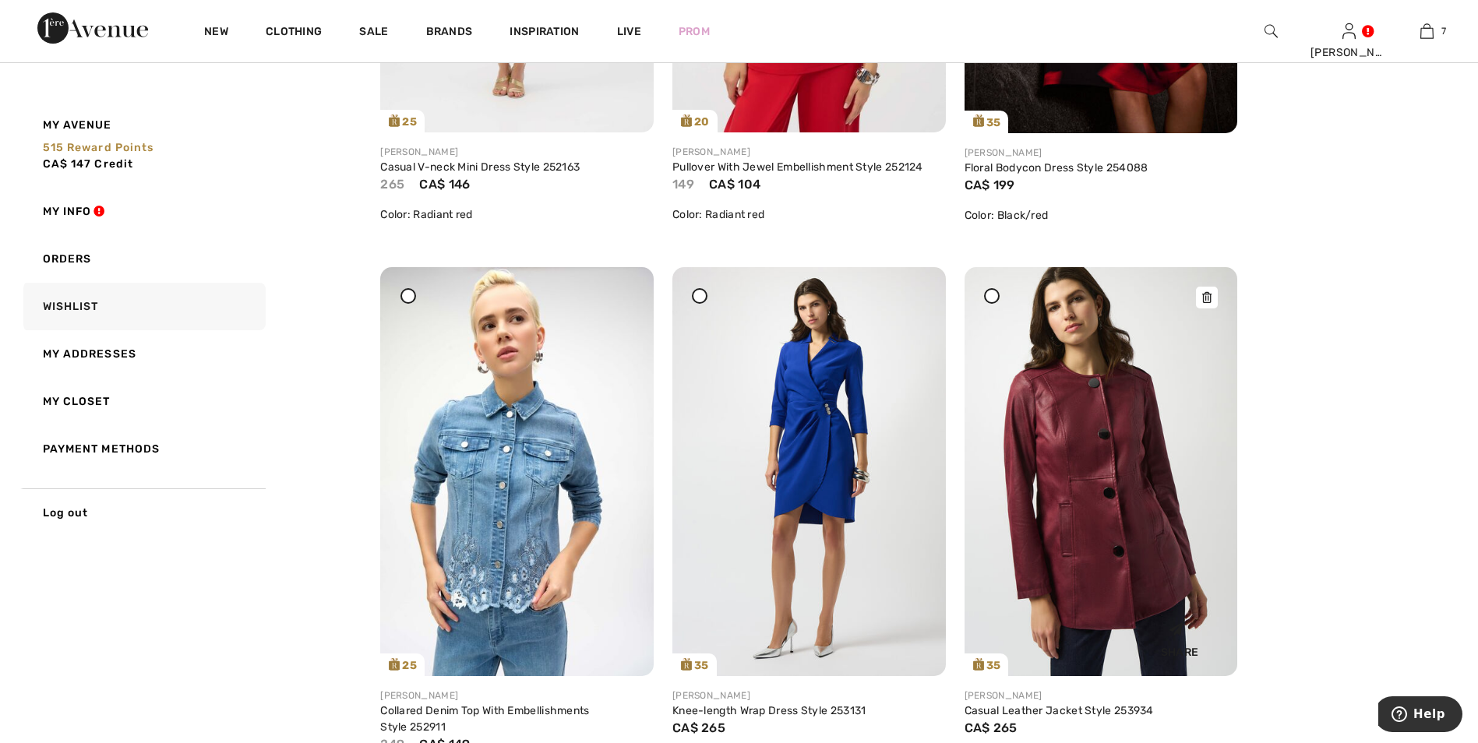
click at [1121, 471] on img at bounding box center [1101, 471] width 273 height 409
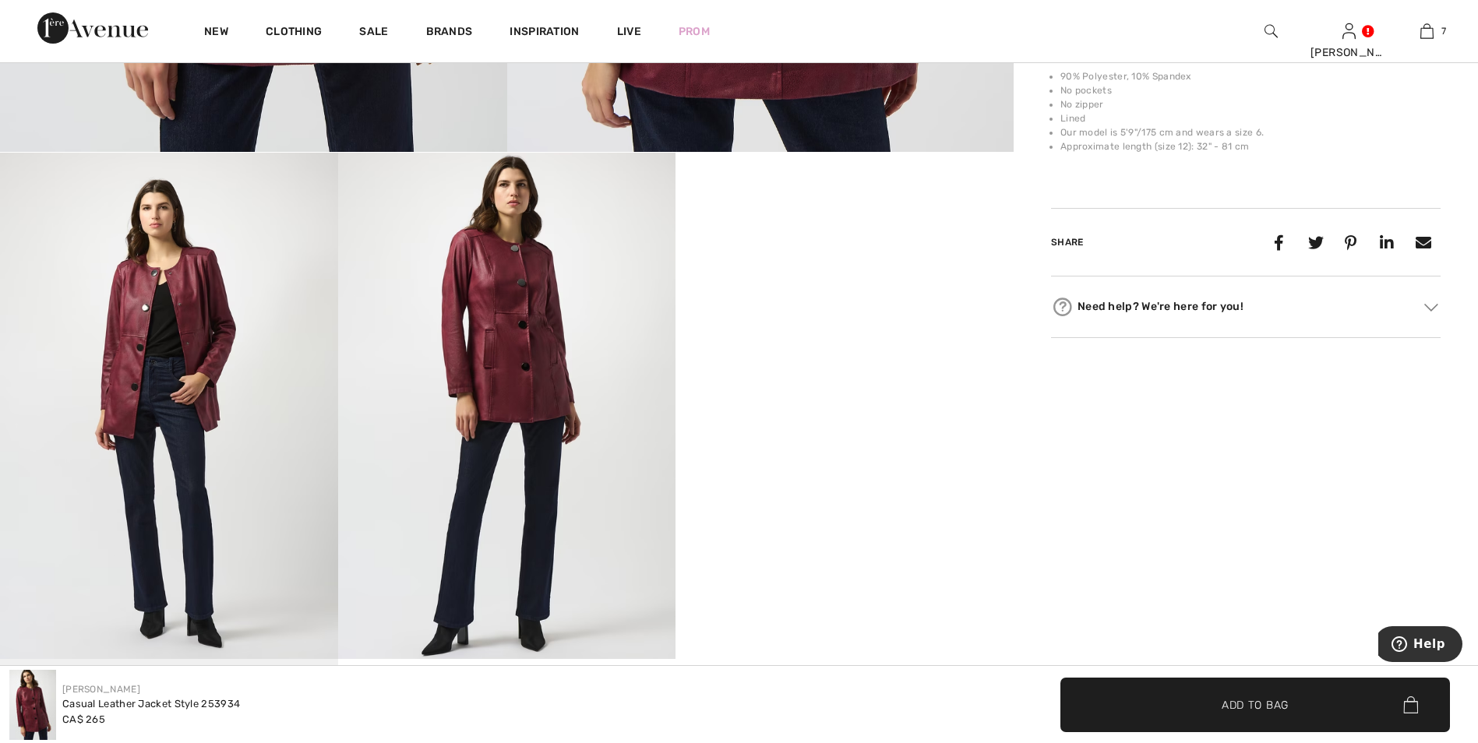
scroll to position [701, 0]
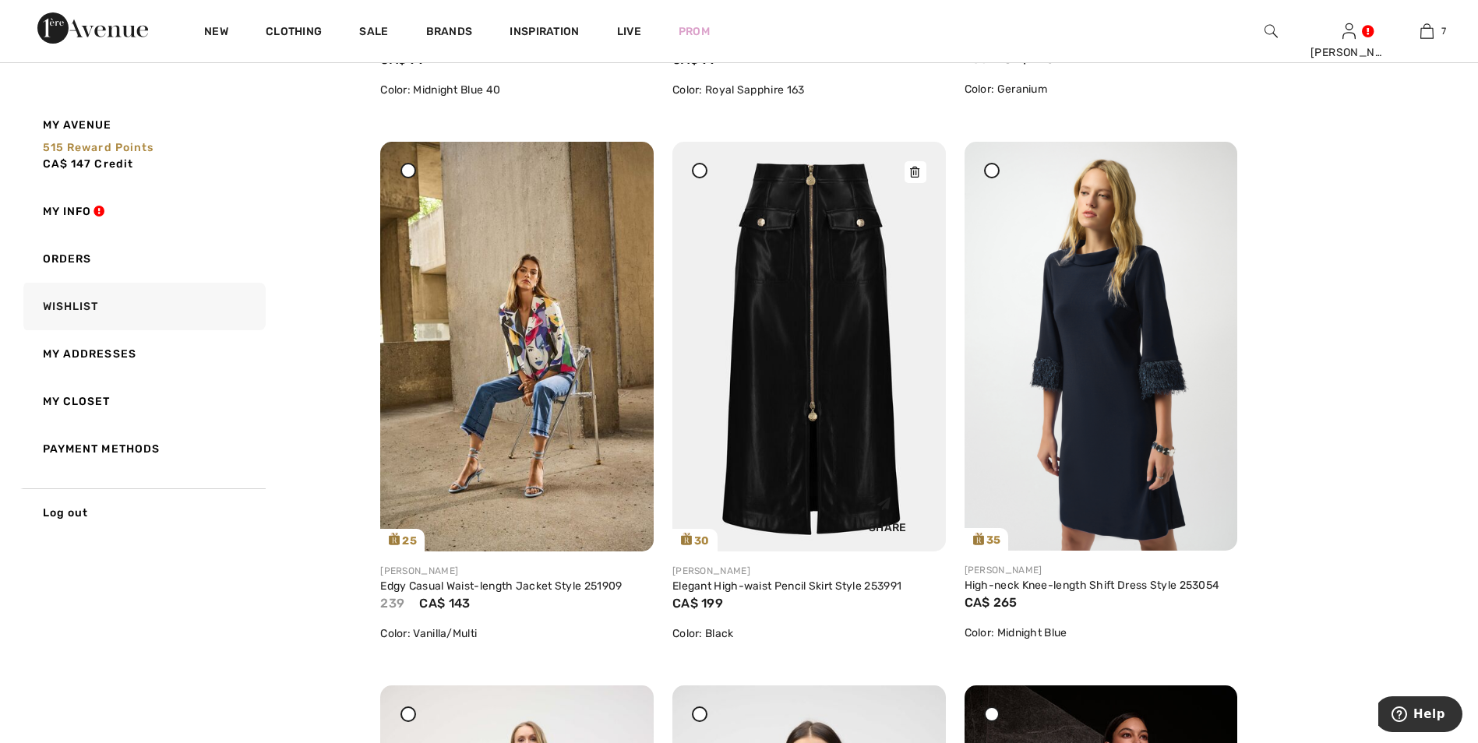
scroll to position [1247, 0]
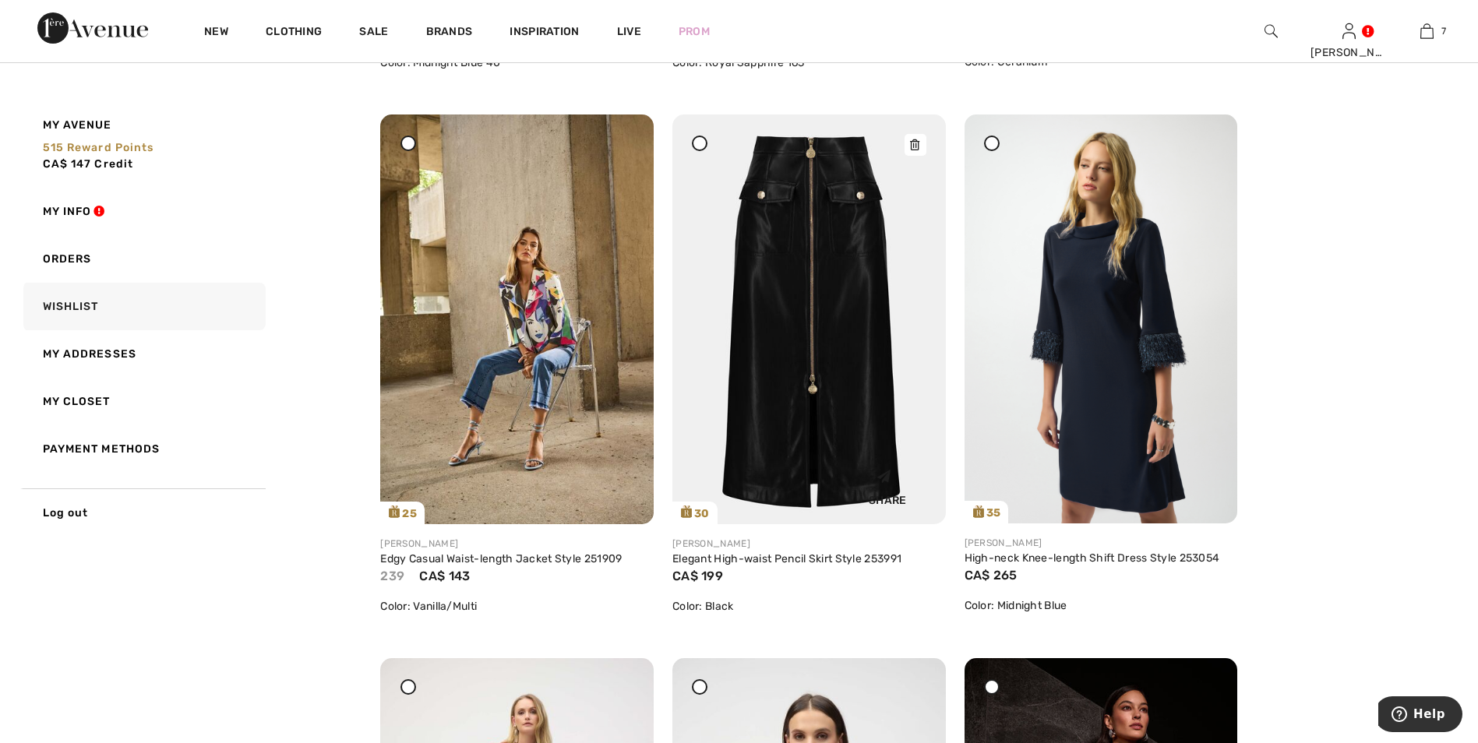
click at [845, 316] on img at bounding box center [808, 320] width 273 height 410
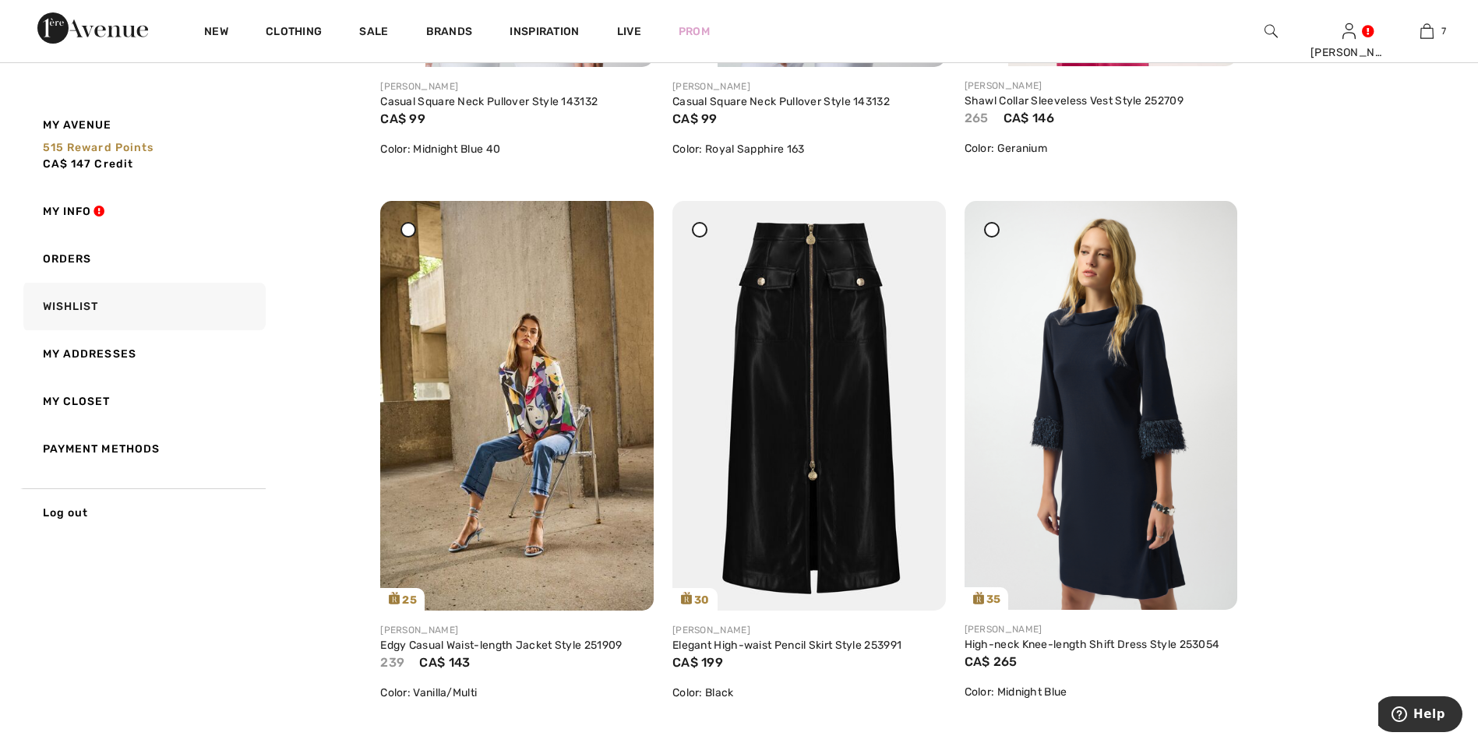
scroll to position [1013, 0]
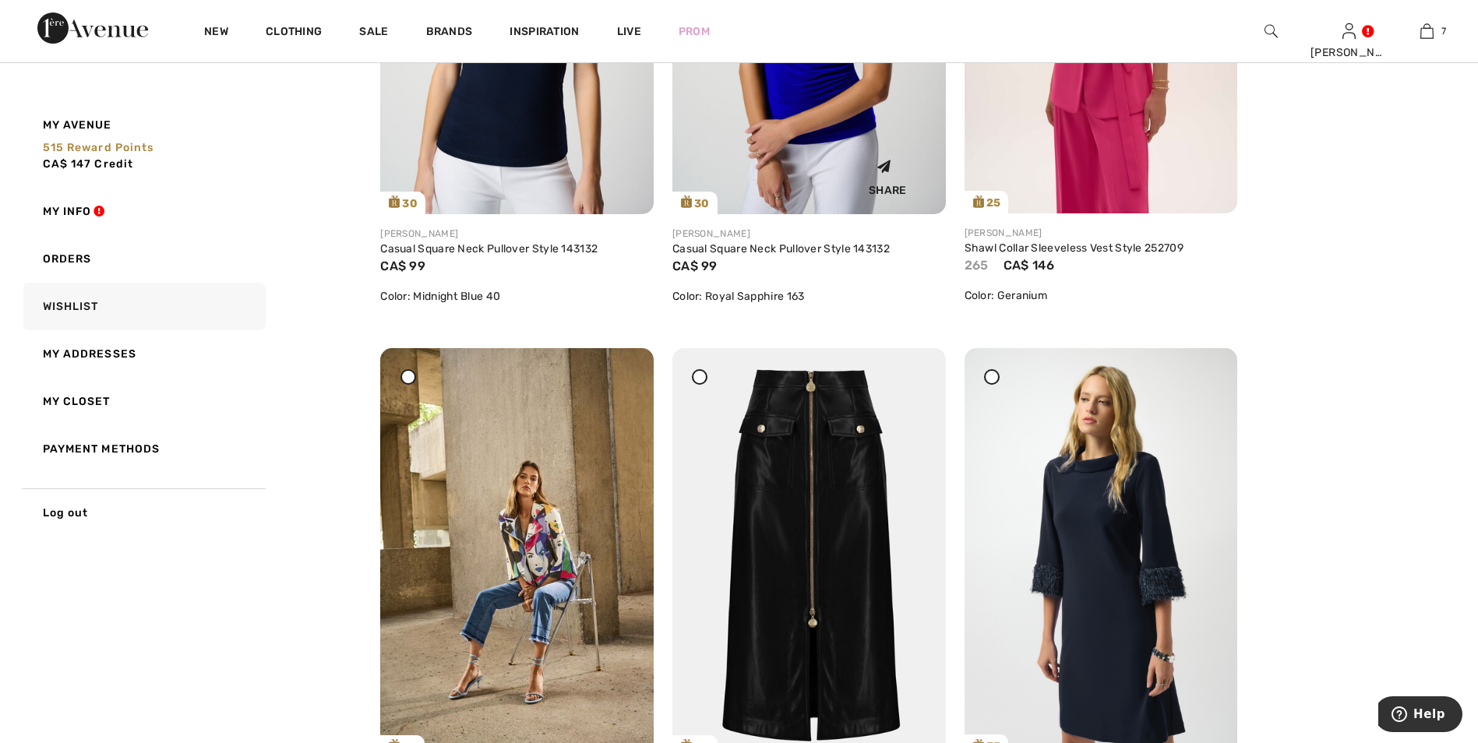
drag, startPoint x: 917, startPoint y: 380, endPoint x: 834, endPoint y: 78, distance: 313.6
click at [917, 365] on icon at bounding box center [914, 359] width 9 height 11
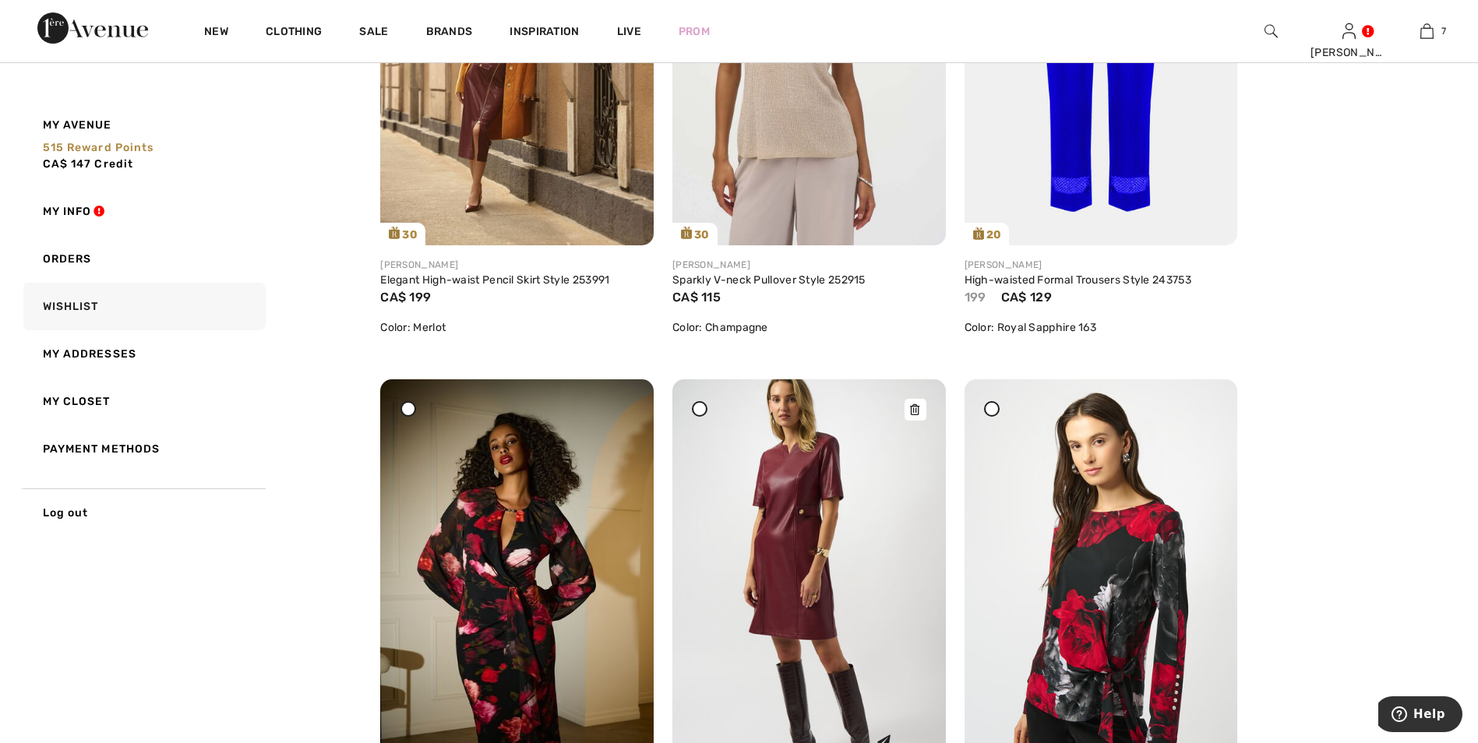
scroll to position [3319, 0]
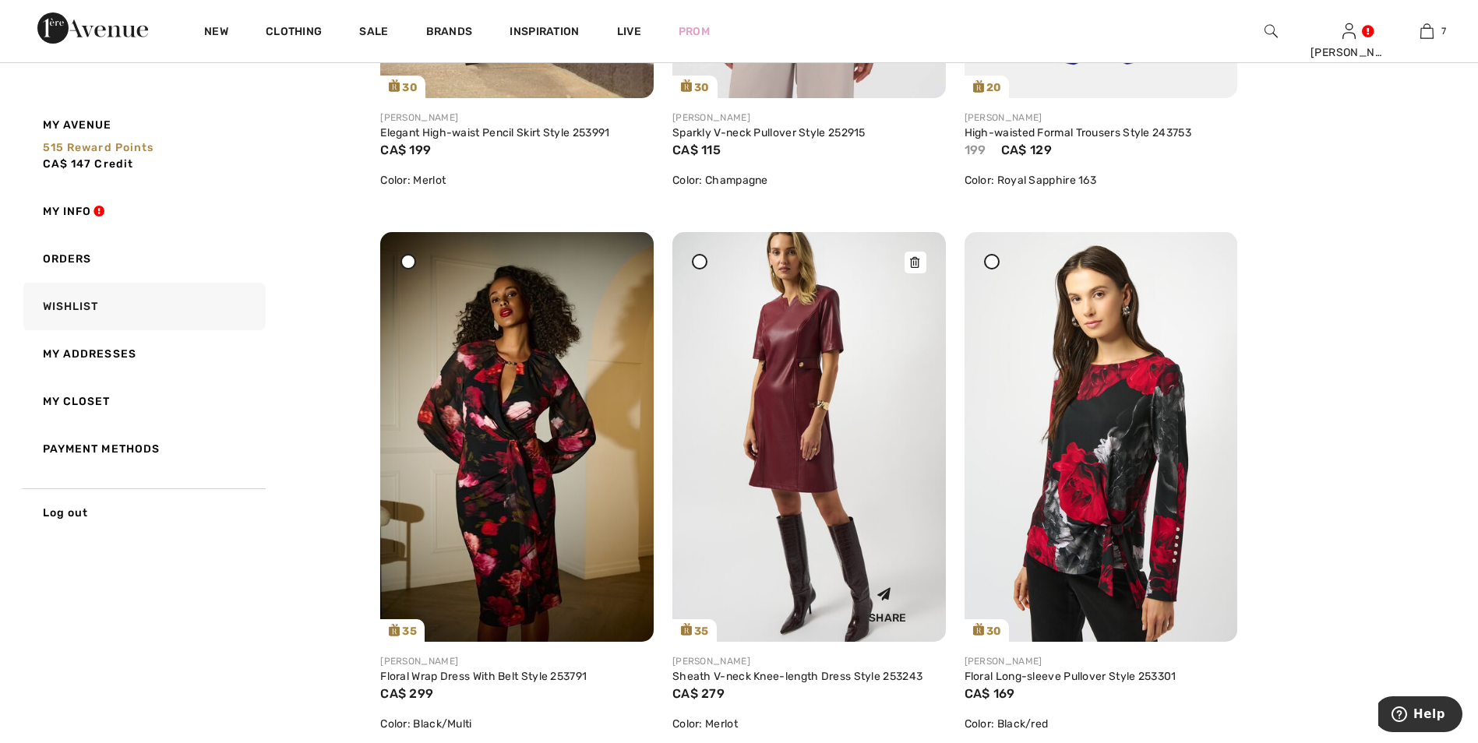
click at [778, 451] on img at bounding box center [808, 436] width 273 height 409
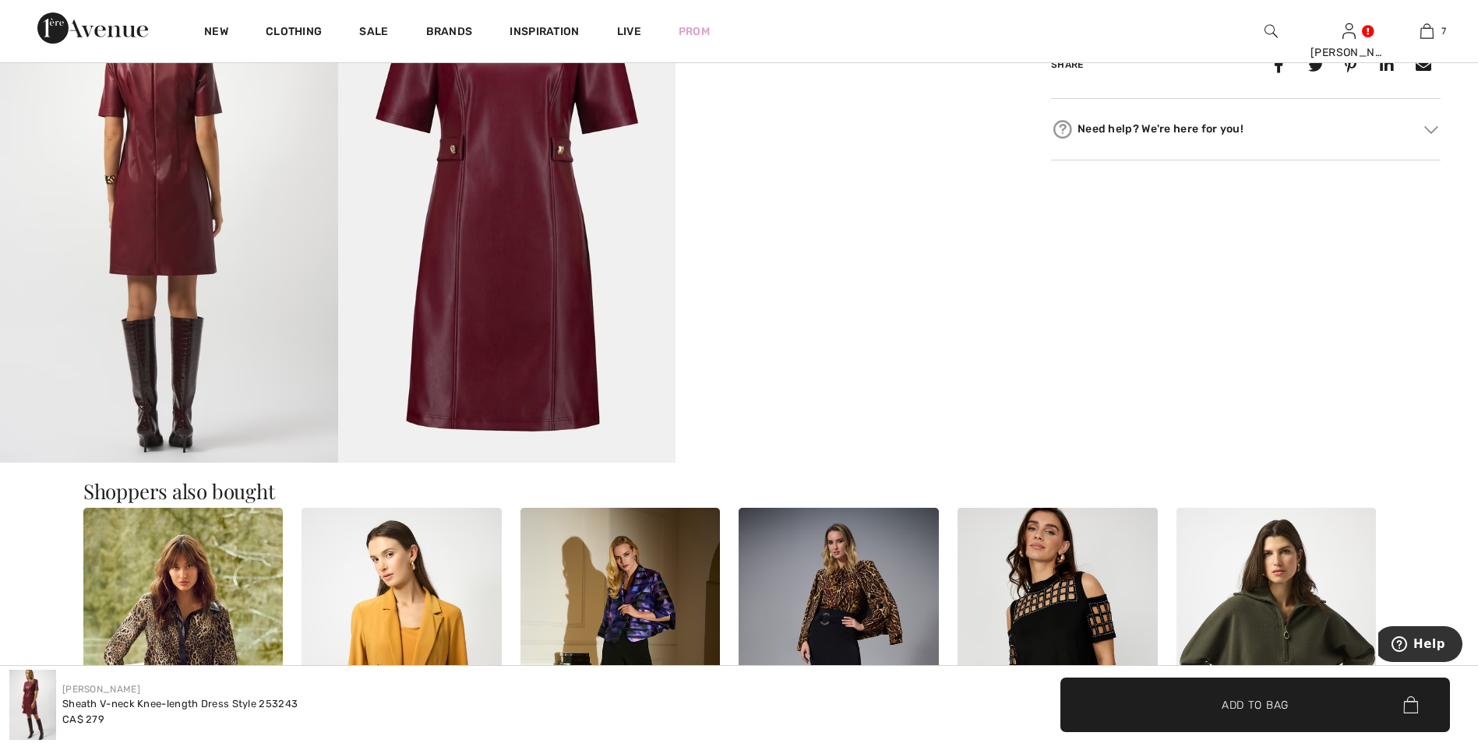
scroll to position [1091, 0]
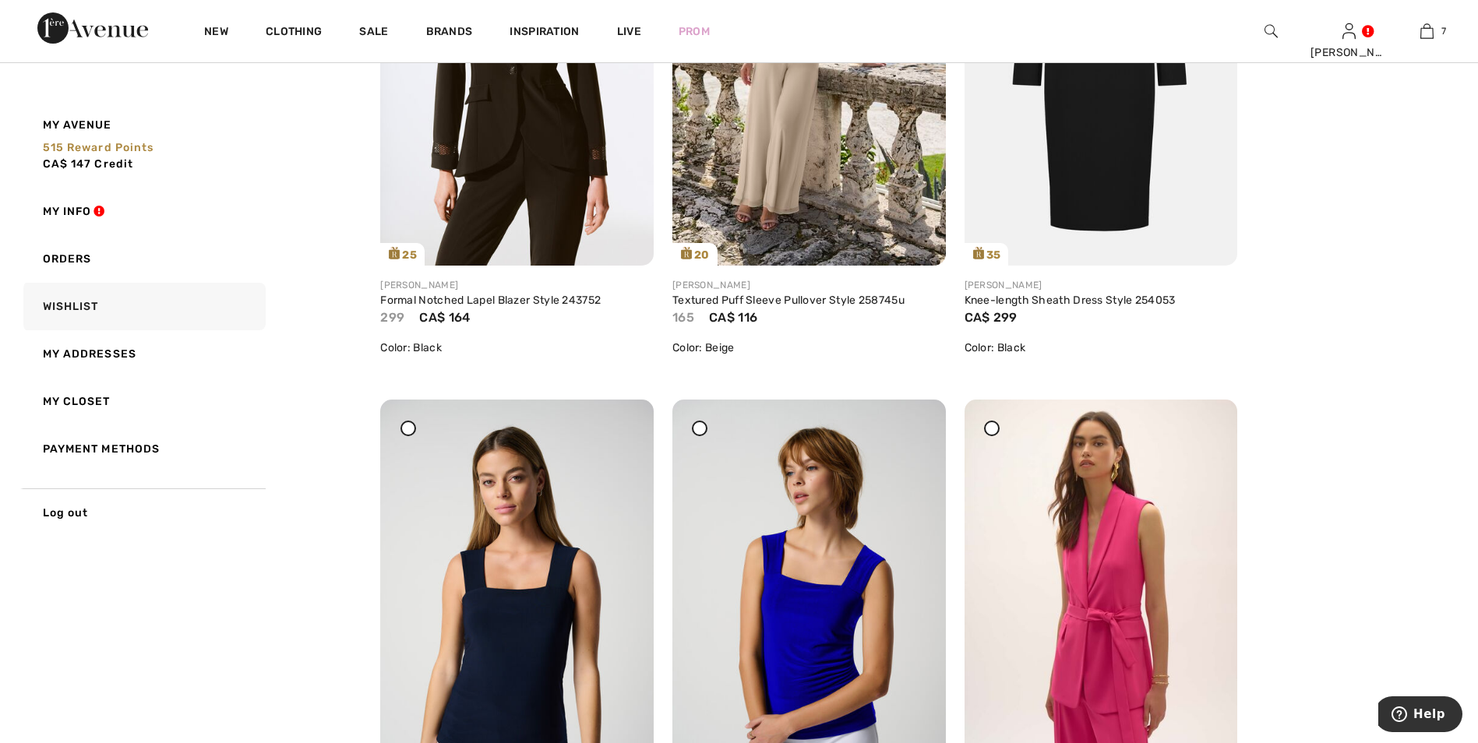
scroll to position [203, 0]
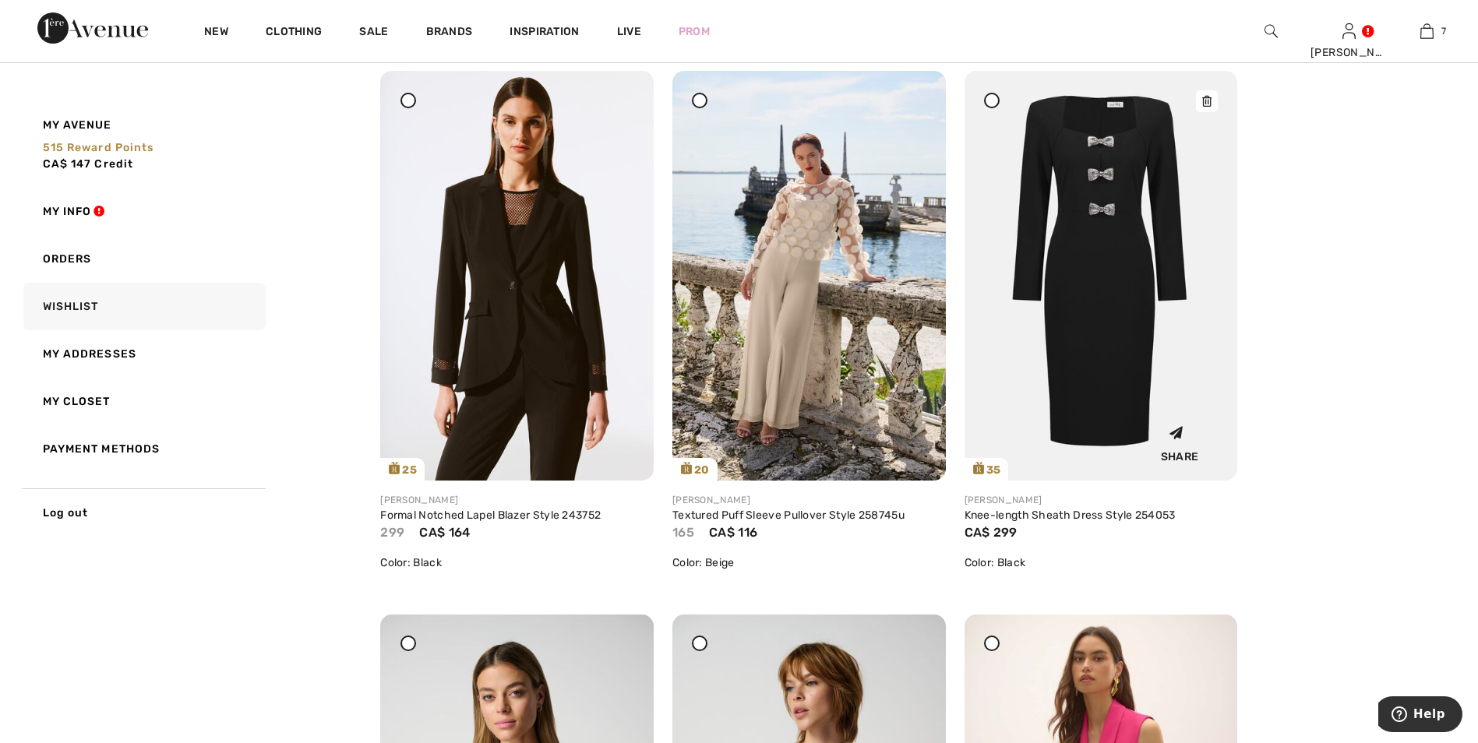
click at [1085, 370] on img at bounding box center [1101, 276] width 273 height 410
